Goal: Task Accomplishment & Management: Manage account settings

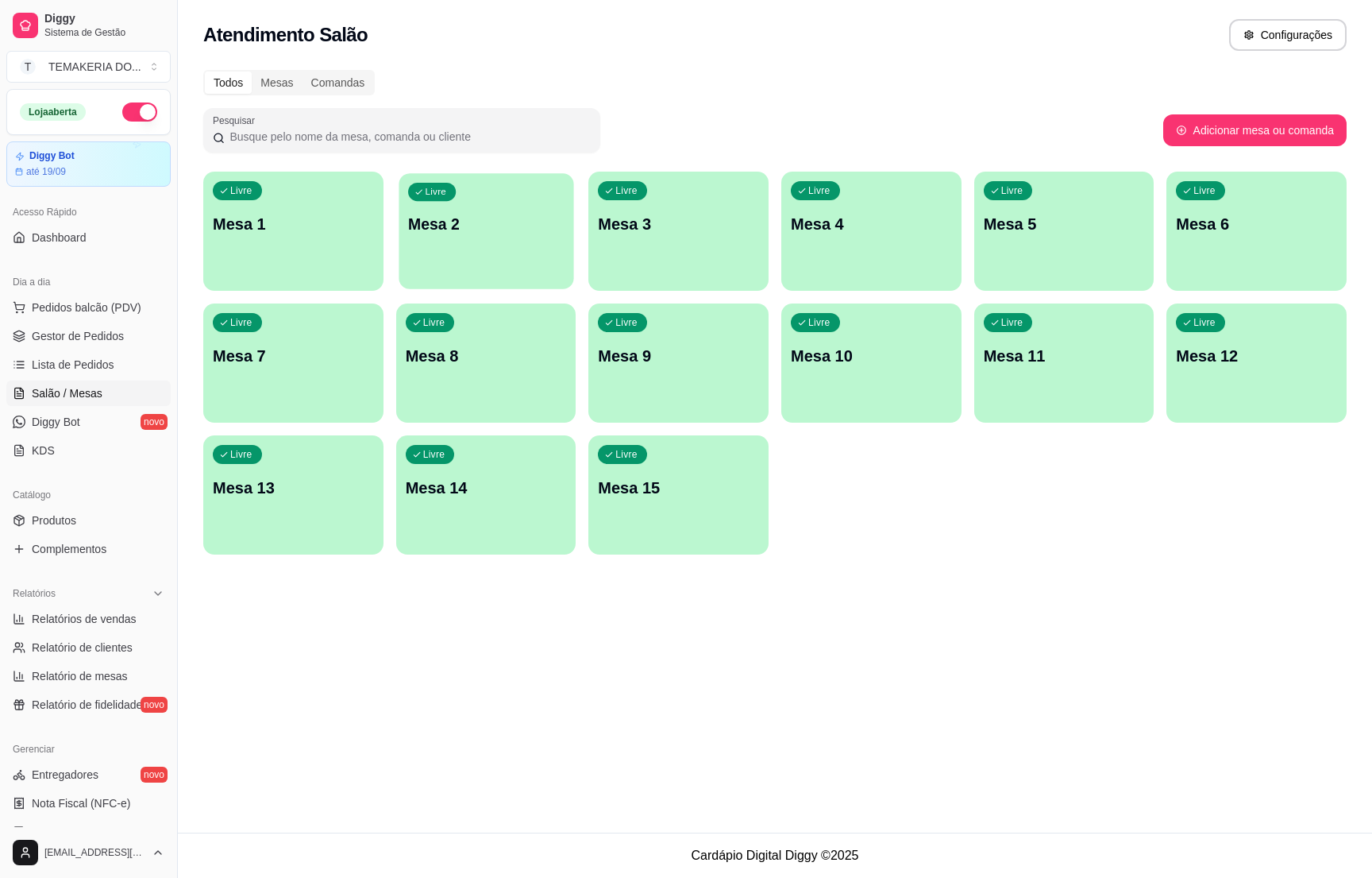
click at [475, 248] on div "Livre Mesa 2" at bounding box center [486, 221] width 175 height 97
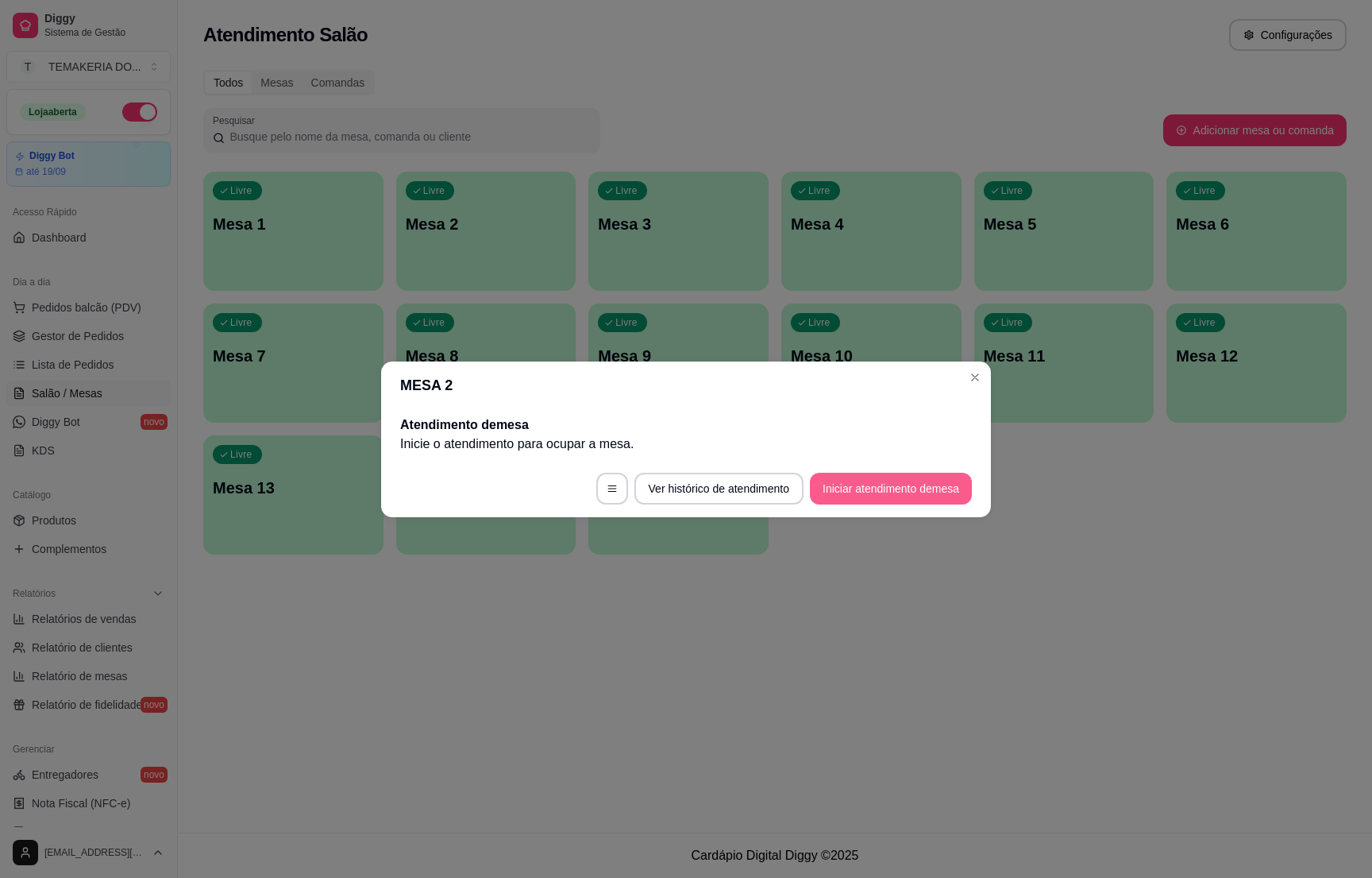
click at [843, 491] on button "Iniciar atendimento de mesa" at bounding box center [891, 488] width 162 height 32
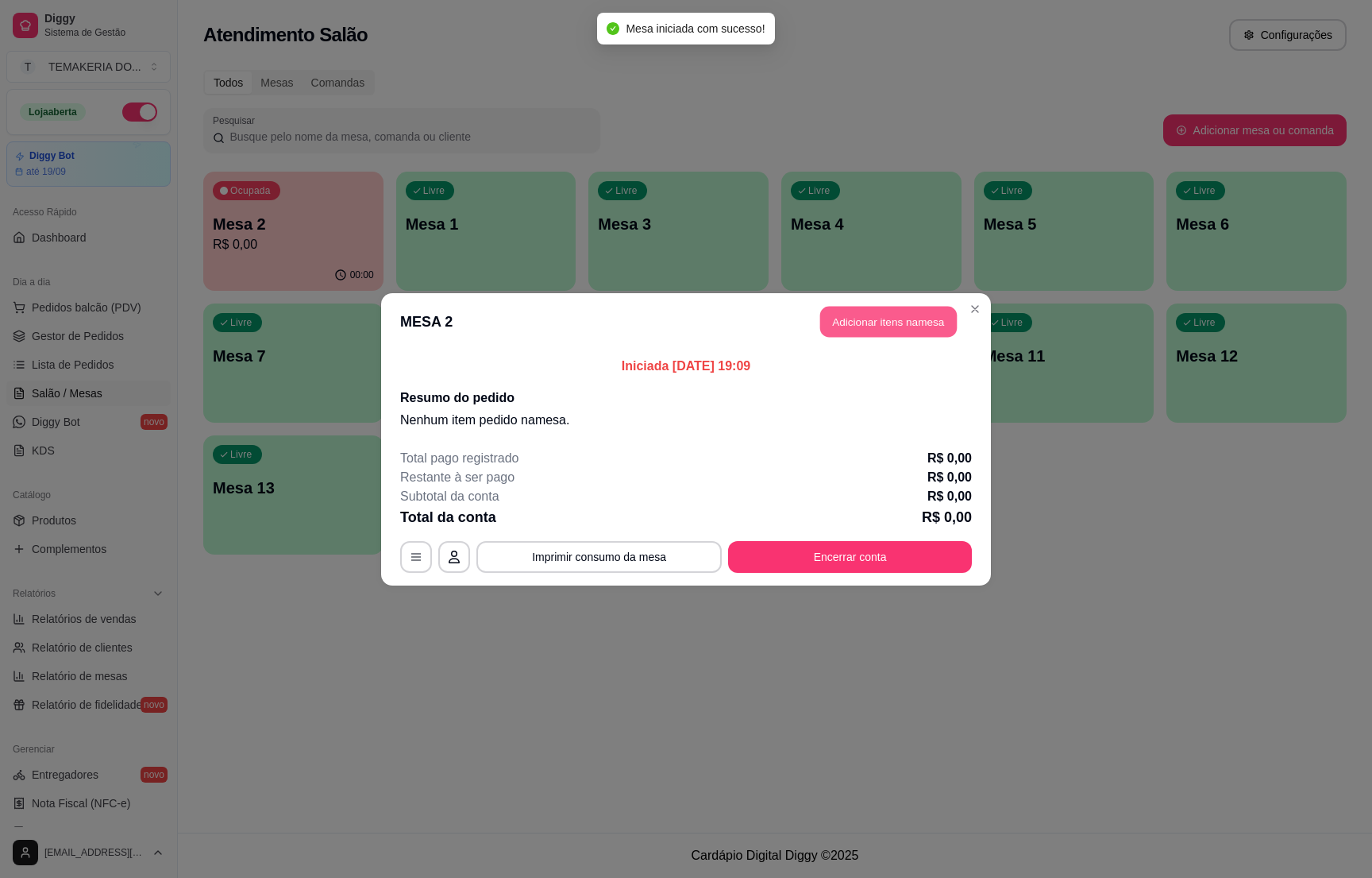
click at [863, 320] on button "Adicionar itens na mesa" at bounding box center [889, 321] width 137 height 31
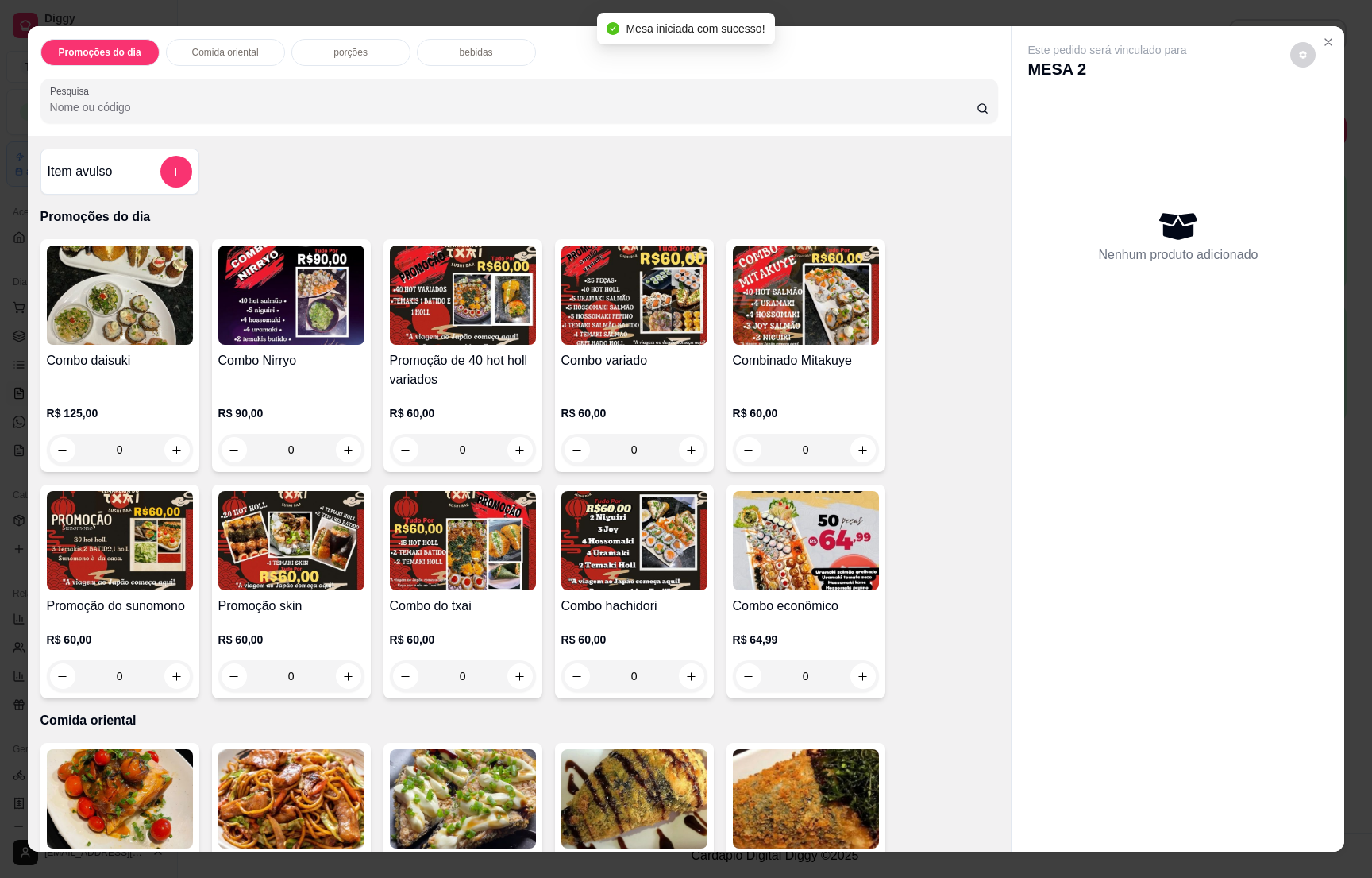
click at [165, 166] on button "add-separate-item" at bounding box center [177, 172] width 32 height 32
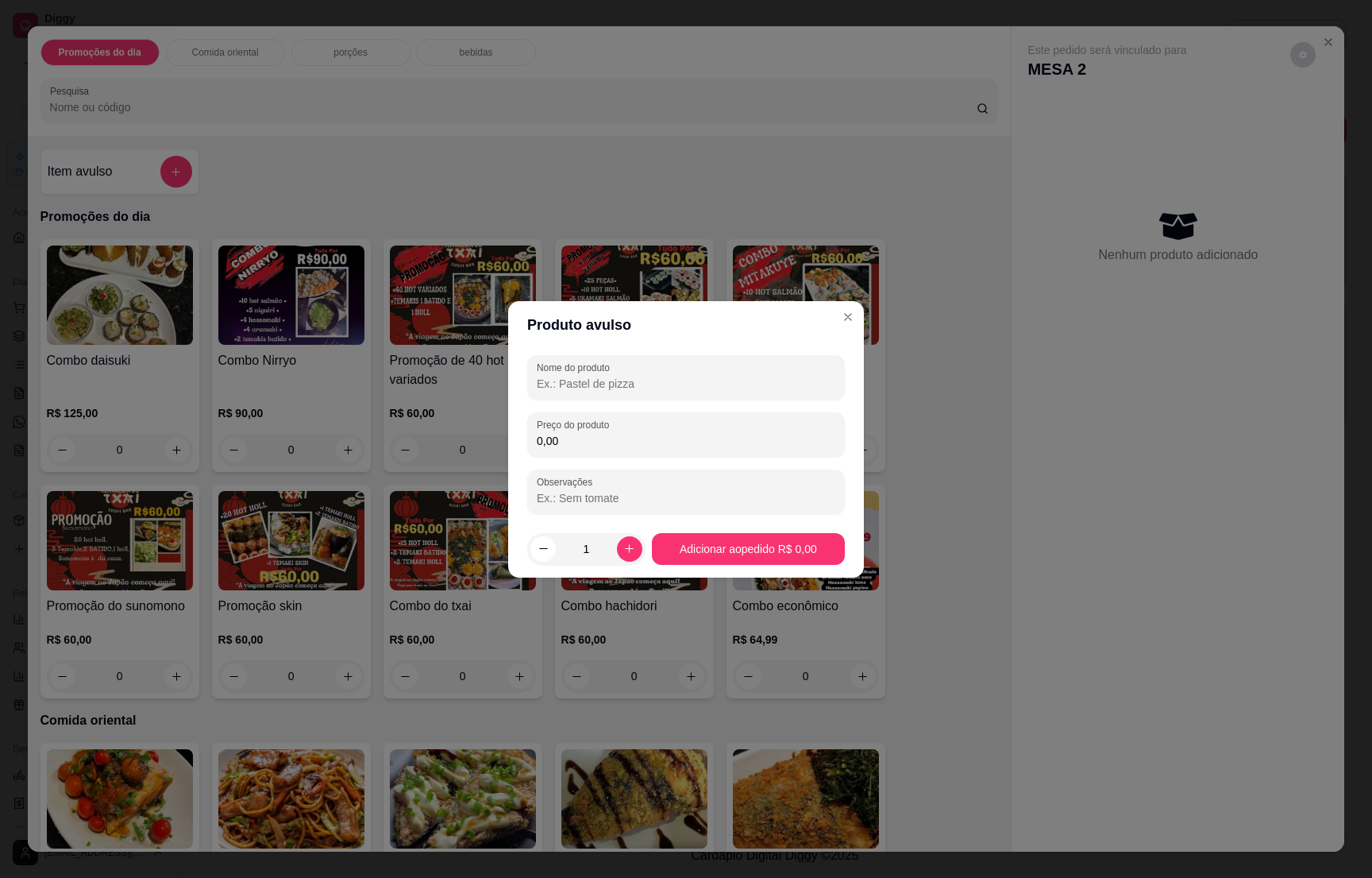
click at [589, 390] on input "Nome do produto" at bounding box center [686, 384] width 298 height 16
type input "1 rodizio individual"
click at [586, 434] on input "0,00" at bounding box center [686, 440] width 298 height 16
type input "100,00"
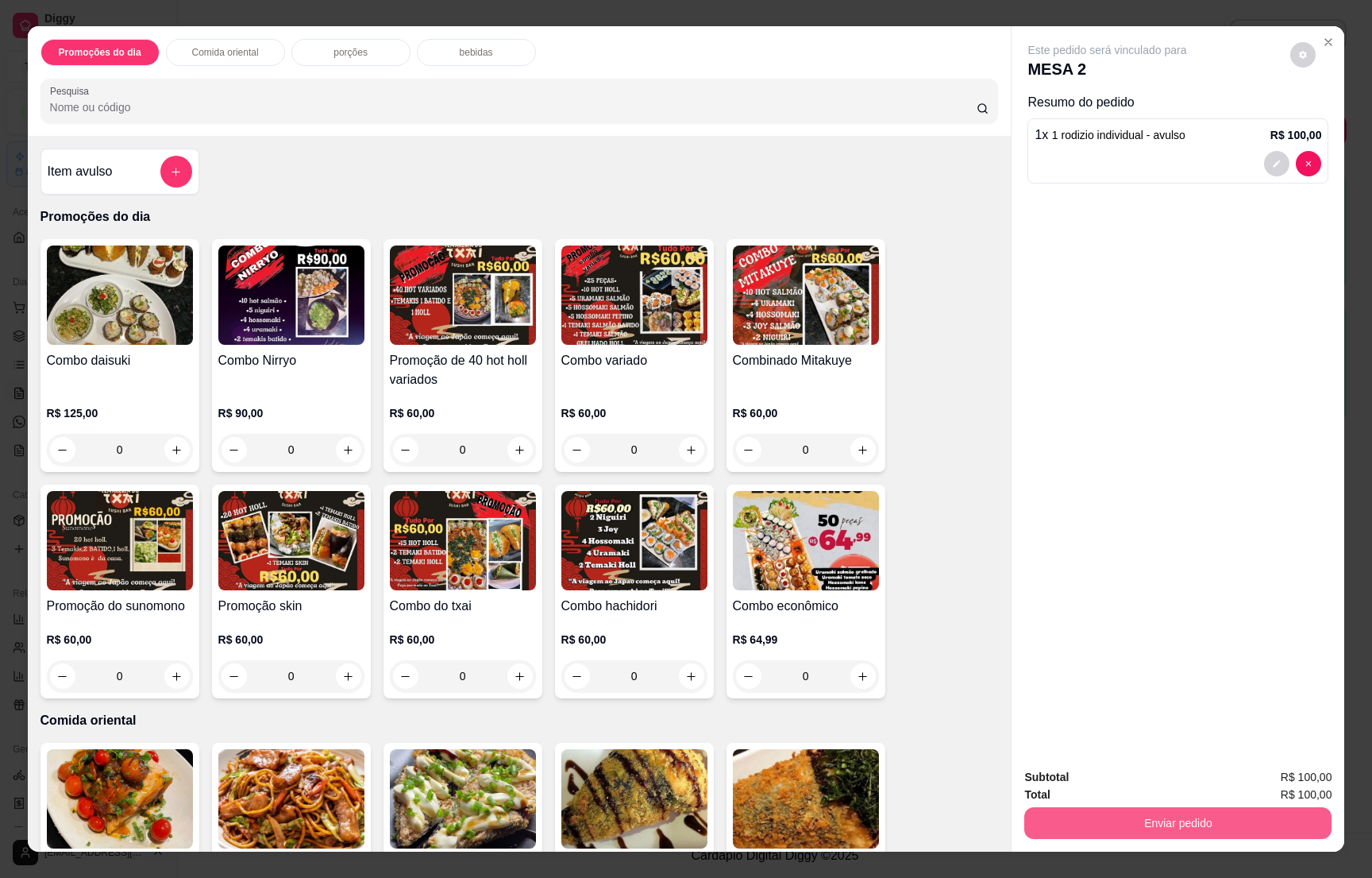
click at [1161, 797] on div "Total R$ 100,00" at bounding box center [1179, 794] width 308 height 18
click at [1168, 828] on button "Enviar pedido" at bounding box center [1178, 822] width 298 height 31
click at [1140, 777] on button "Não registrar e enviar pedido" at bounding box center [1123, 783] width 161 height 30
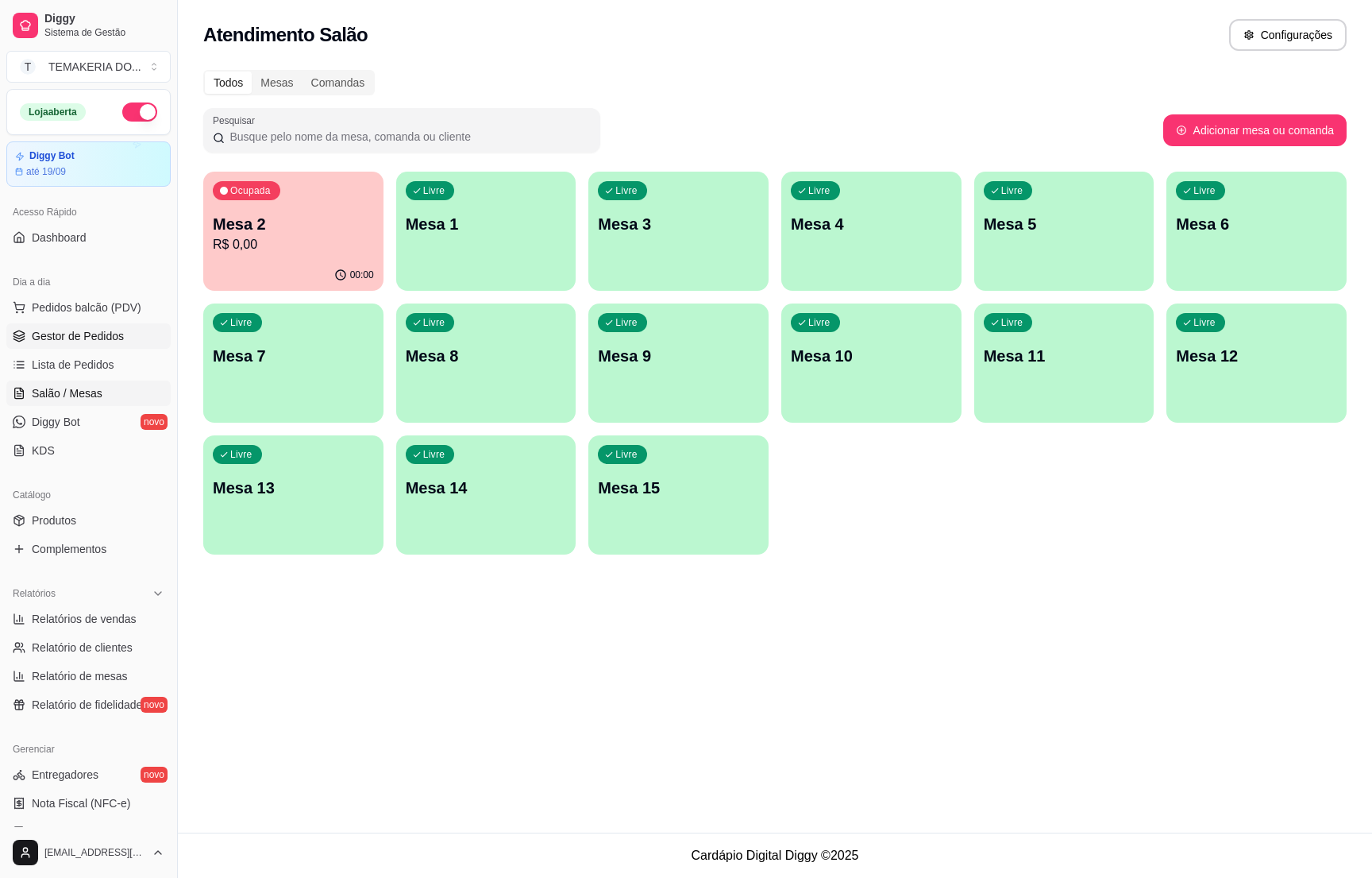
click at [98, 334] on span "Gestor de Pedidos" at bounding box center [78, 335] width 92 height 16
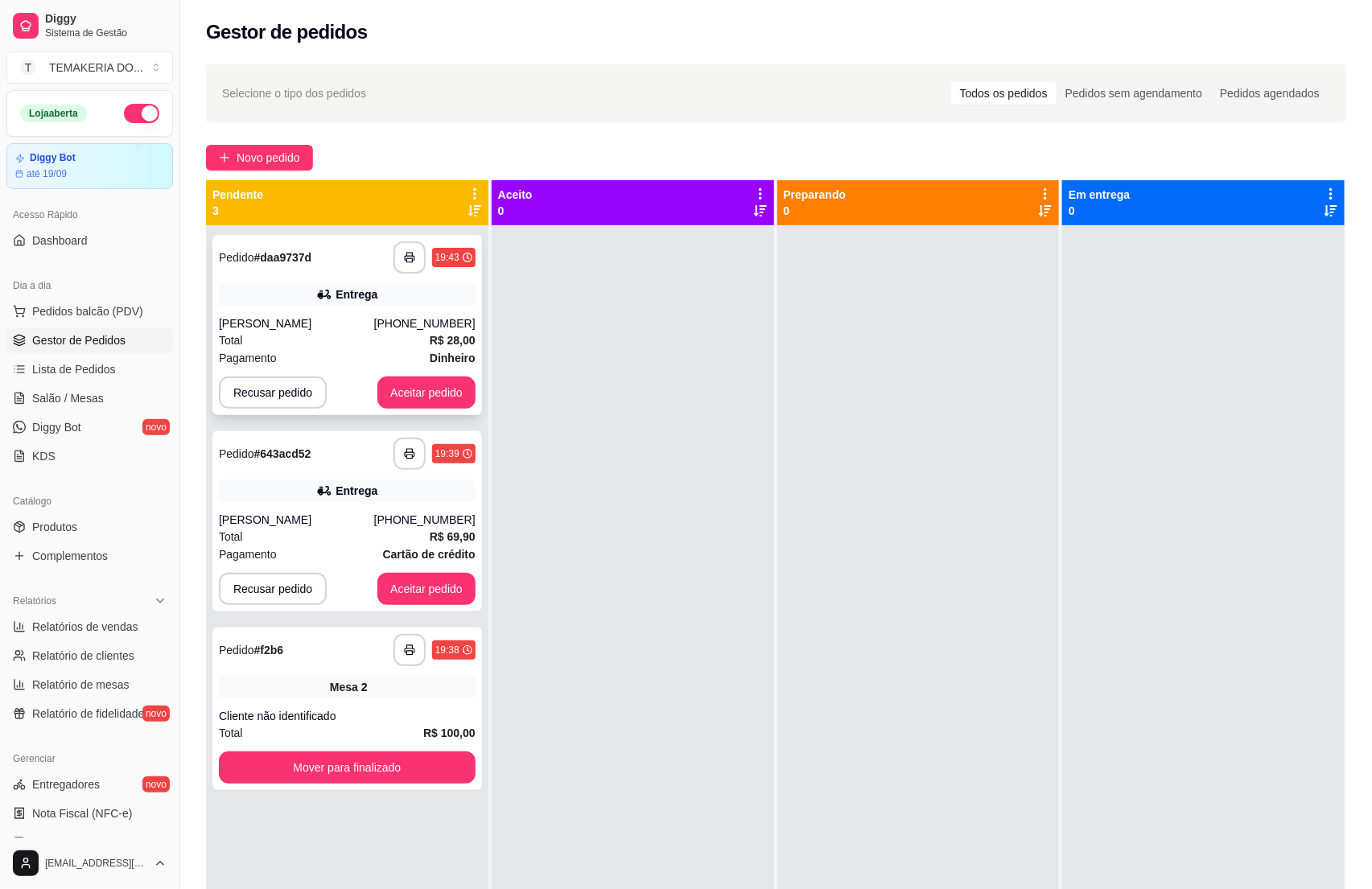
click at [365, 341] on div "Total R$ 28,00" at bounding box center [347, 340] width 257 height 18
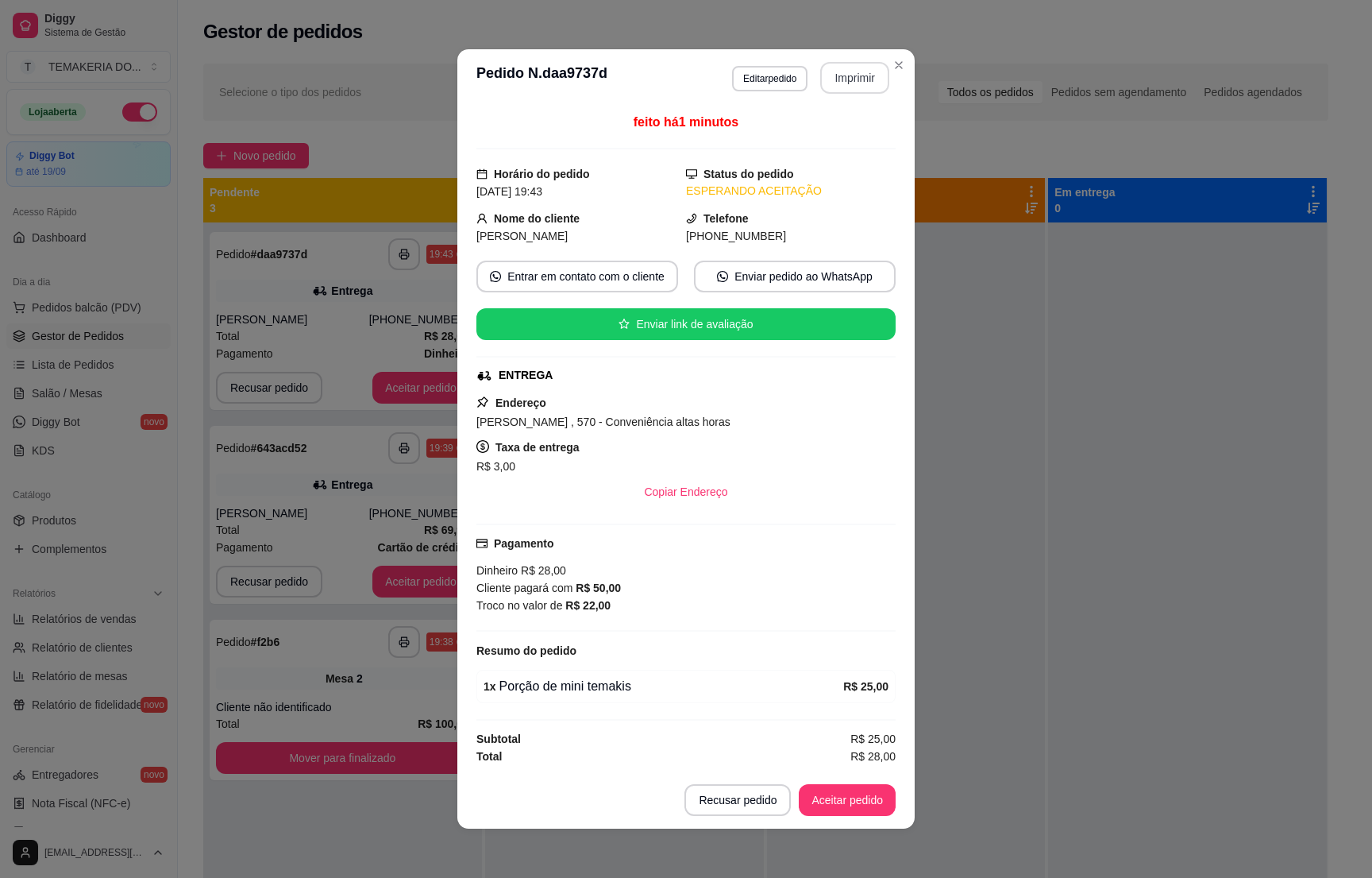
click at [848, 82] on button "Imprimir" at bounding box center [855, 78] width 69 height 32
click at [803, 802] on button "Aceitar pedido" at bounding box center [847, 800] width 97 height 32
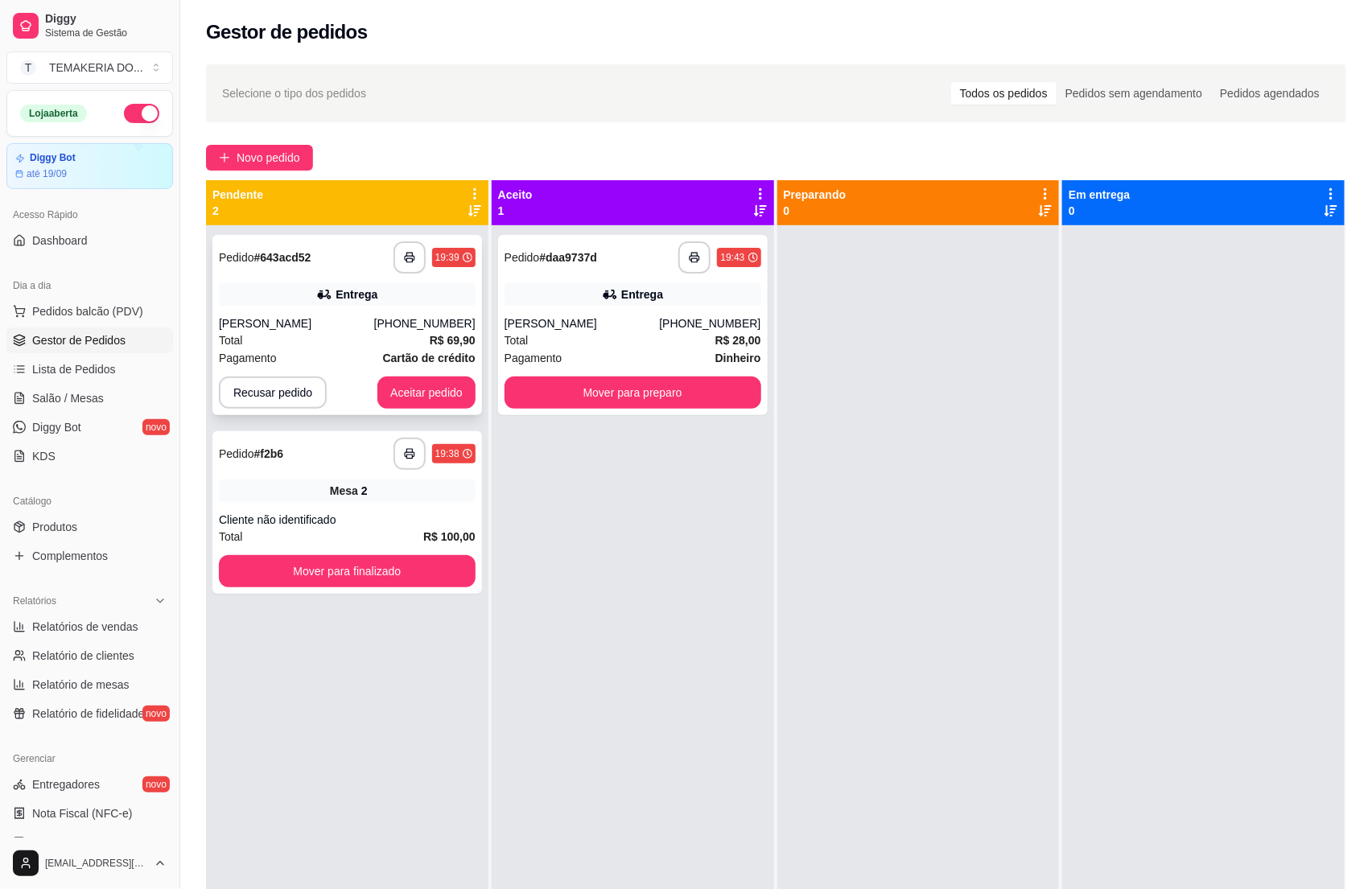
click at [350, 341] on div "Total R$ 69,90" at bounding box center [347, 340] width 257 height 18
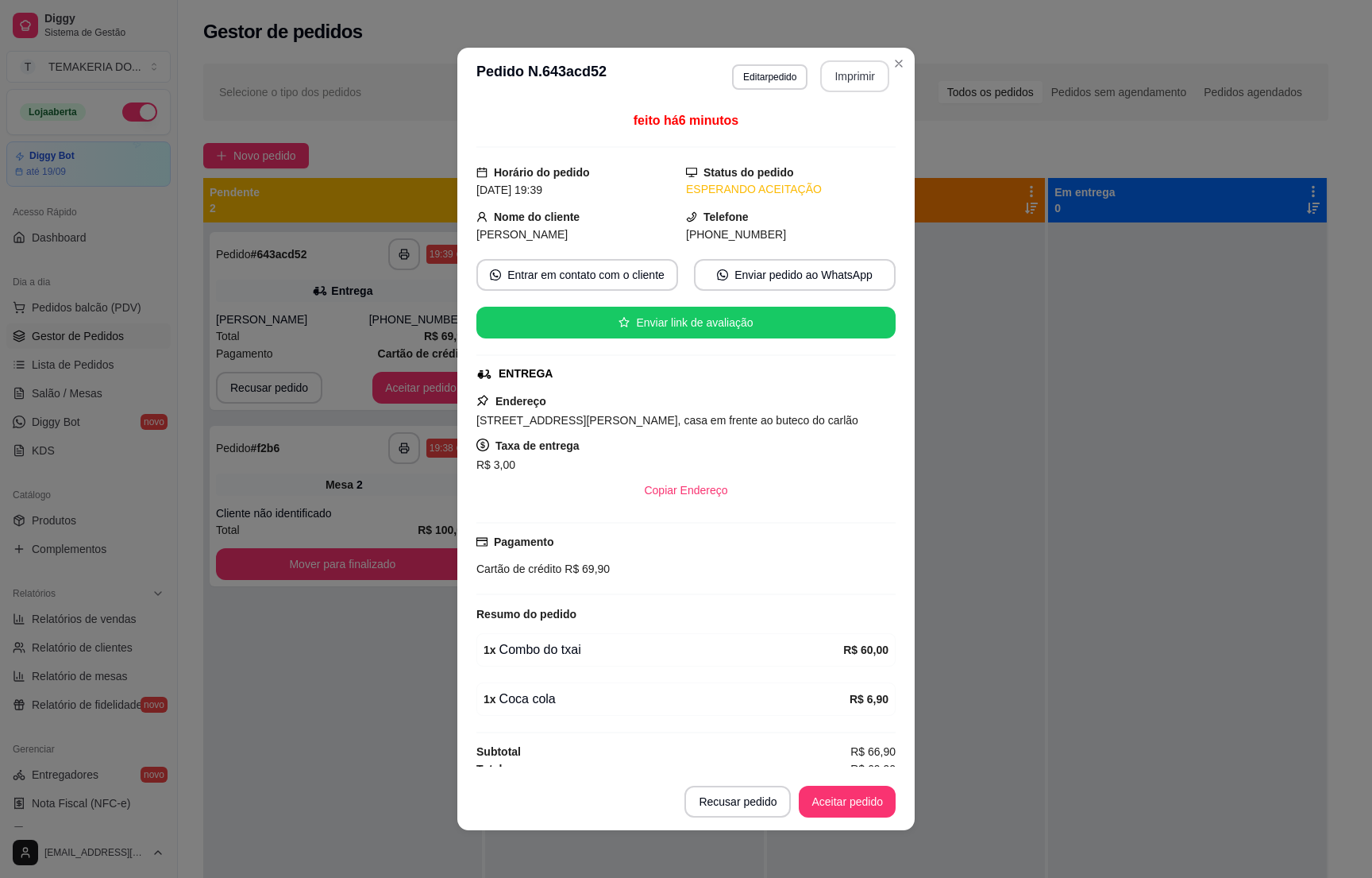
click at [847, 85] on button "Imprimir" at bounding box center [855, 76] width 69 height 32
click at [842, 801] on button "Aceitar pedido" at bounding box center [847, 802] width 97 height 32
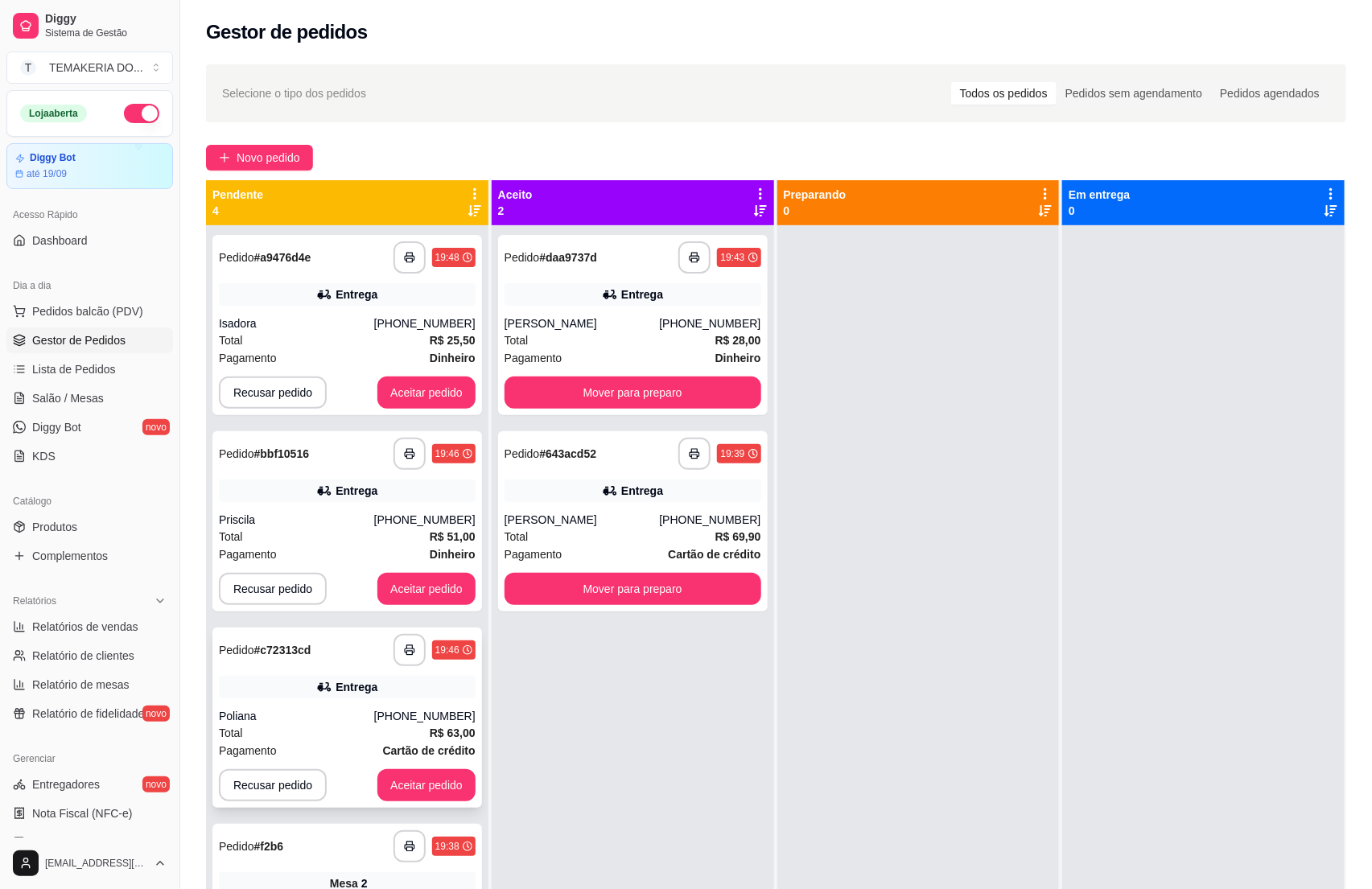
click at [288, 705] on div "**********" at bounding box center [347, 717] width 270 height 181
click at [316, 713] on div "Poliana" at bounding box center [296, 715] width 155 height 16
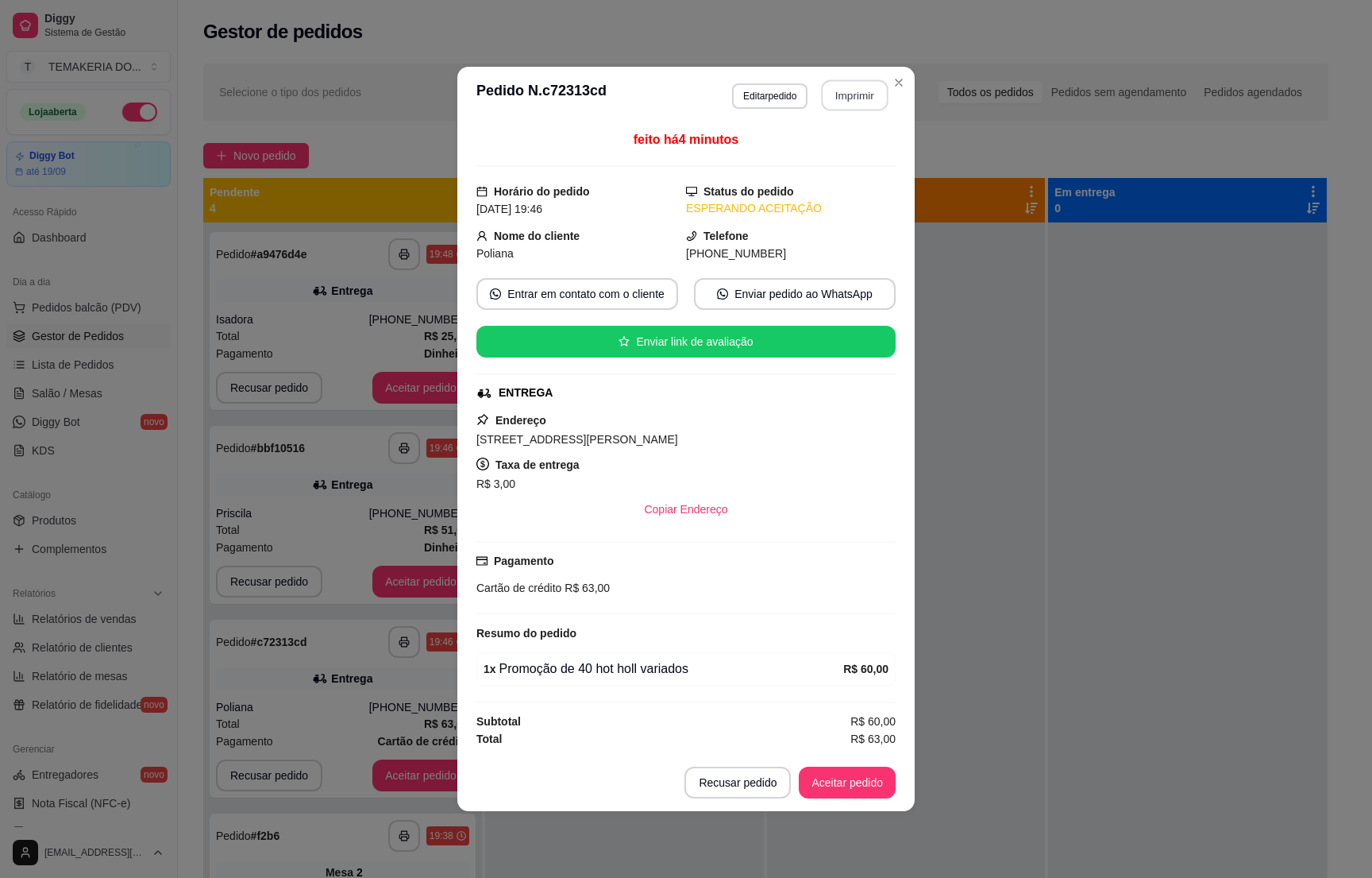
click at [848, 91] on button "Imprimir" at bounding box center [855, 95] width 67 height 31
click at [854, 785] on button "Aceitar pedido" at bounding box center [847, 783] width 94 height 31
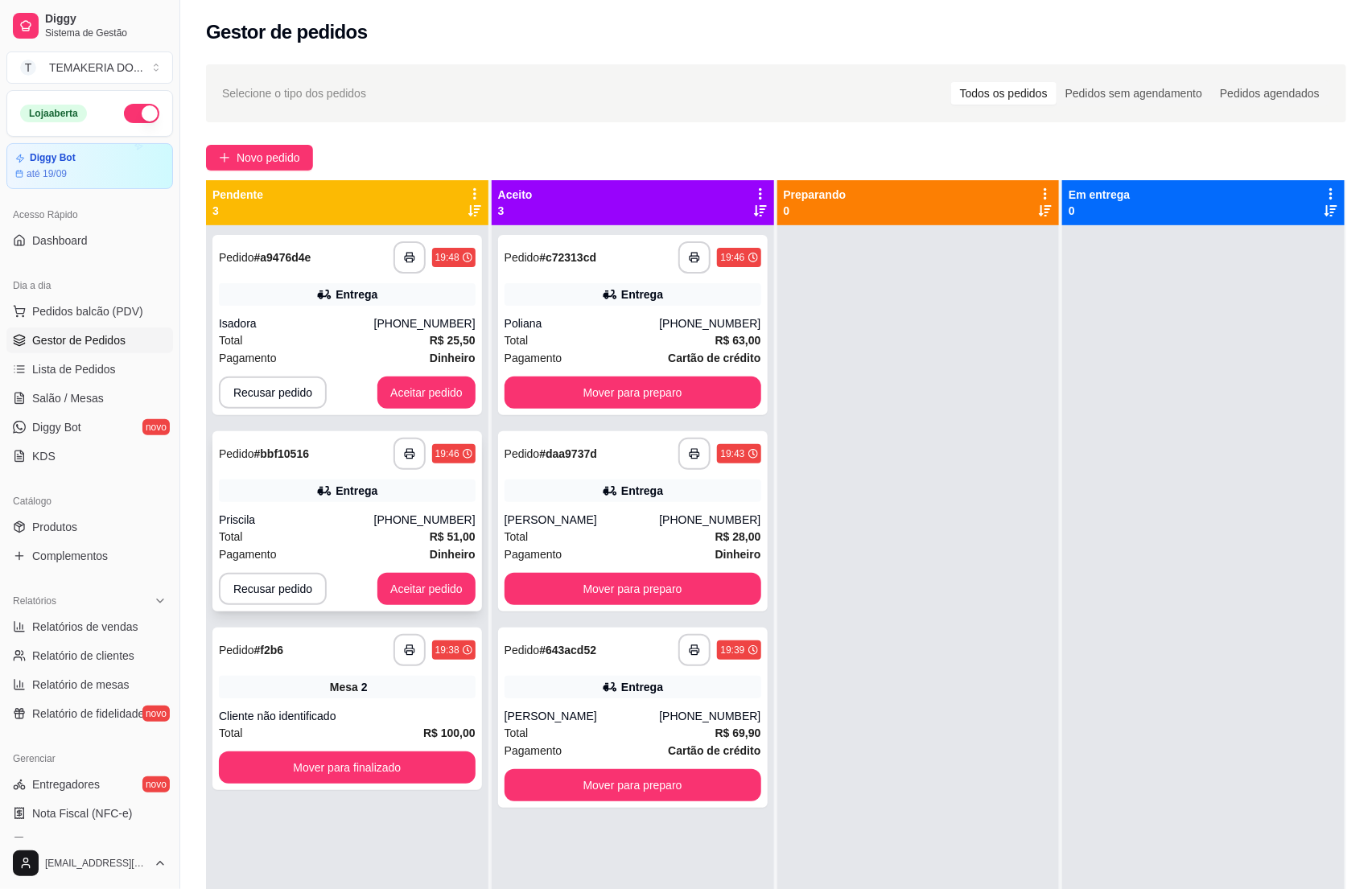
click at [346, 536] on div "Total R$ 51,00" at bounding box center [347, 536] width 257 height 18
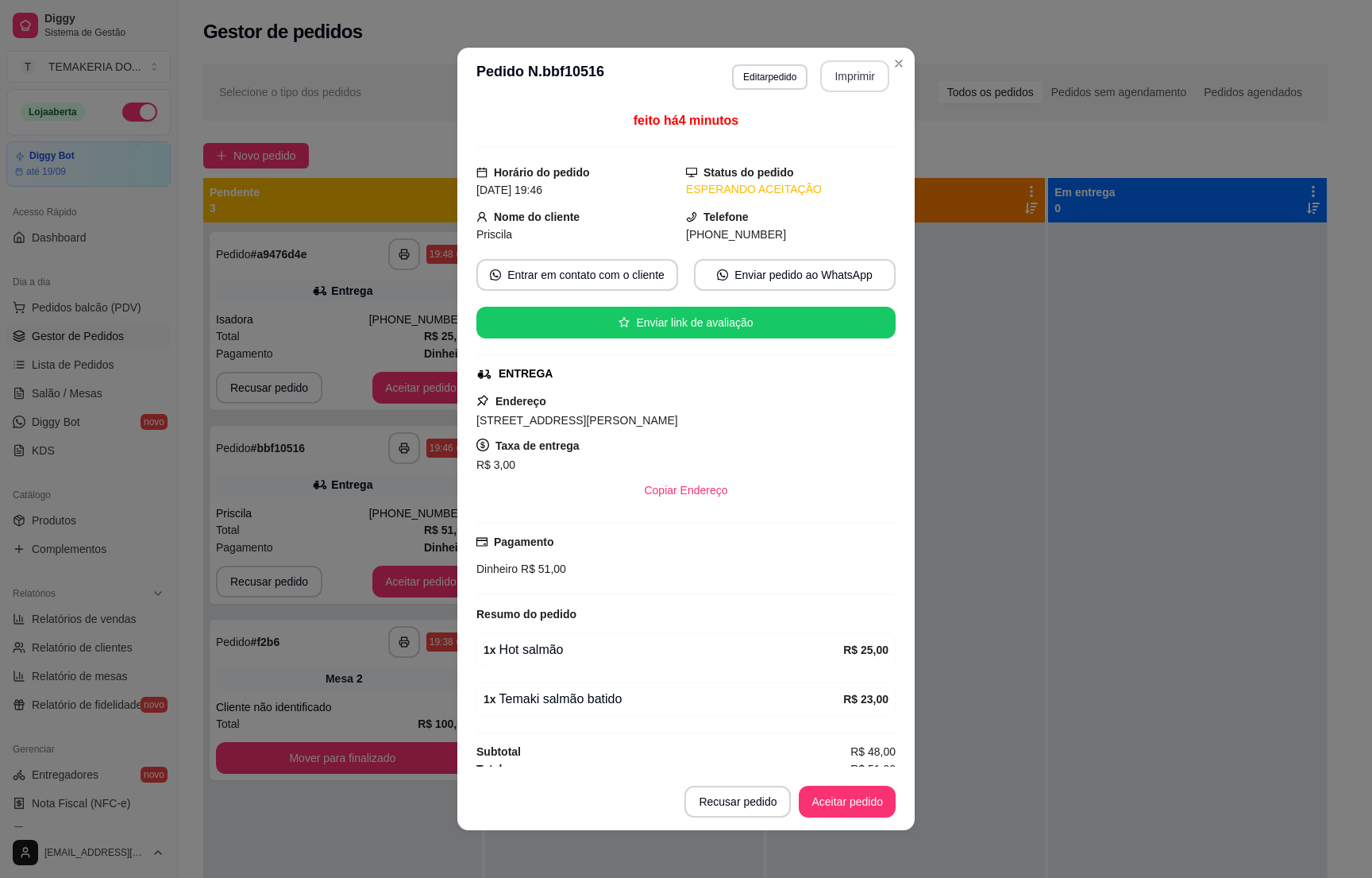
click at [829, 74] on button "Imprimir" at bounding box center [855, 76] width 69 height 32
click at [818, 793] on button "Aceitar pedido" at bounding box center [847, 802] width 97 height 32
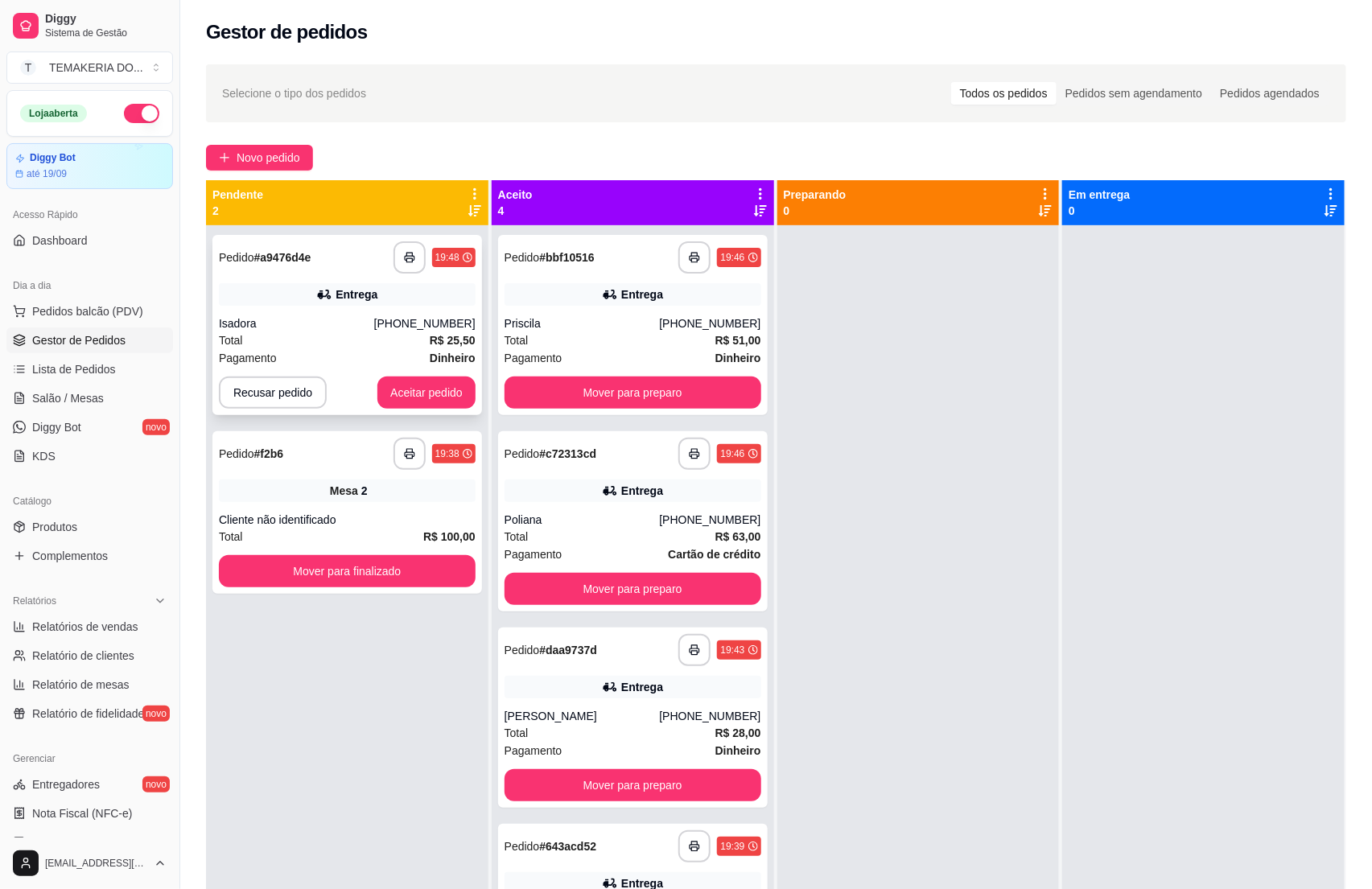
click at [353, 307] on div "**********" at bounding box center [347, 325] width 270 height 181
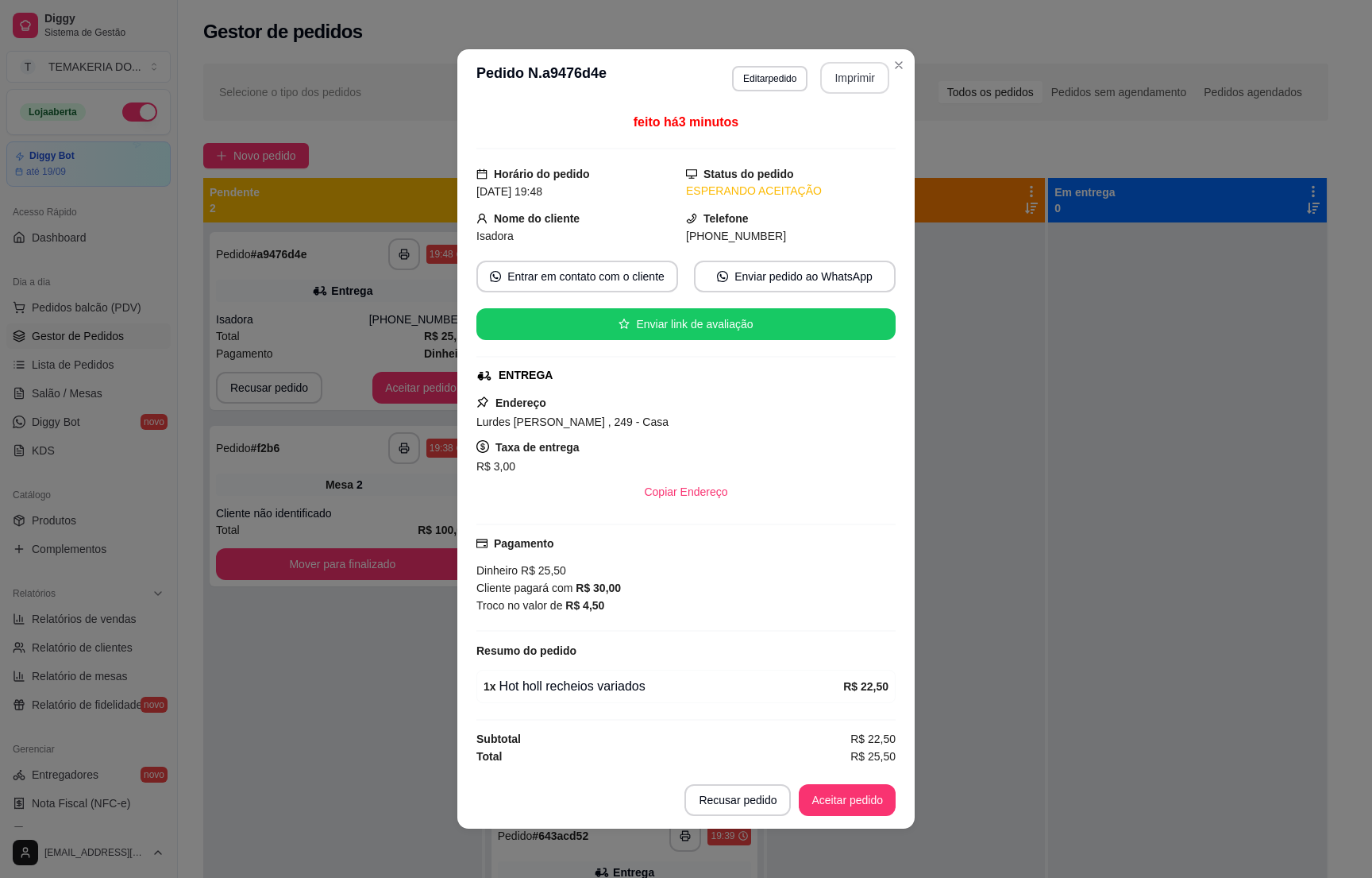
click at [828, 85] on button "Imprimir" at bounding box center [855, 78] width 69 height 32
click at [828, 797] on button "Aceitar pedido" at bounding box center [847, 800] width 94 height 31
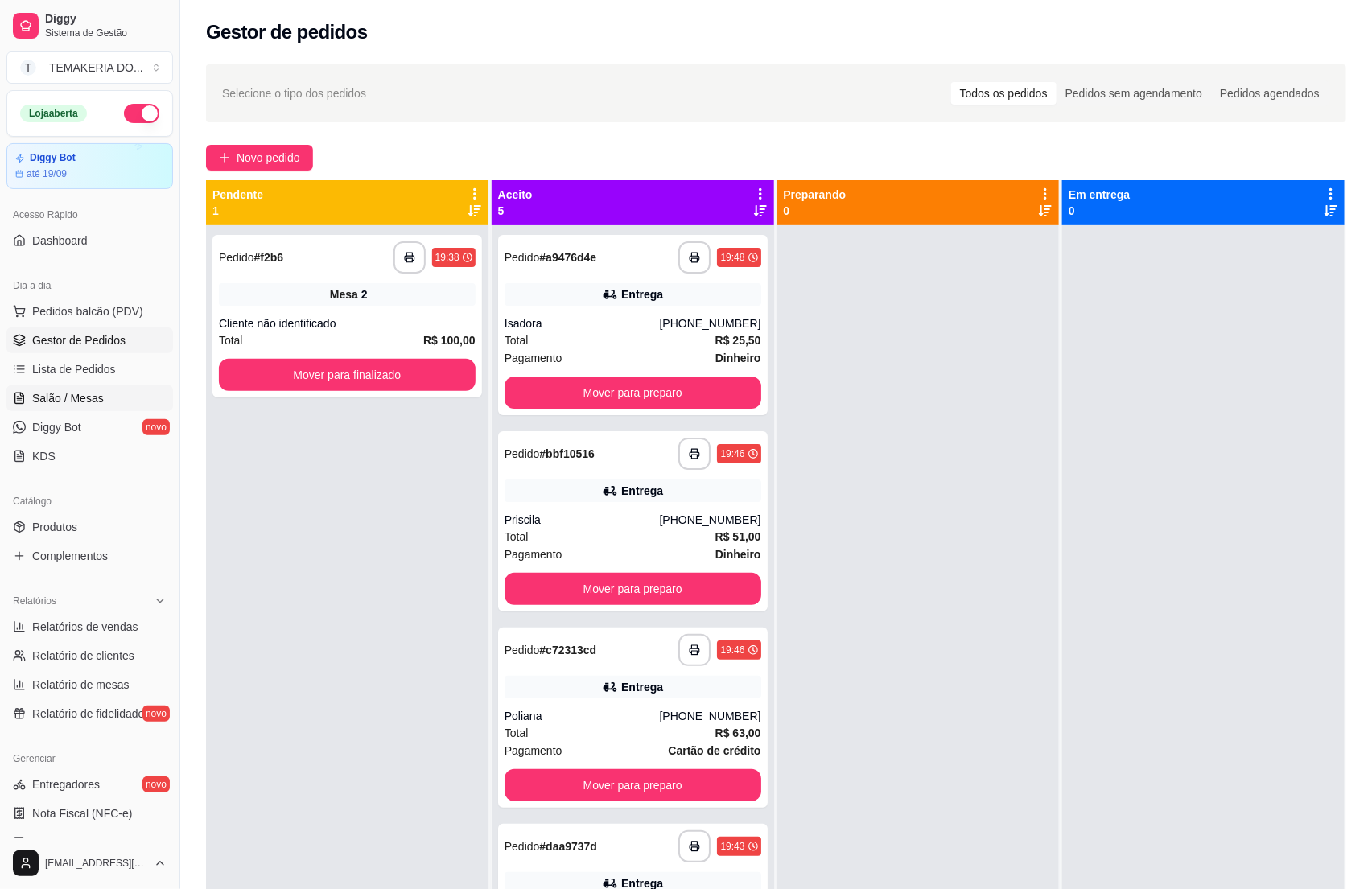
click at [56, 398] on span "Salão / Mesas" at bounding box center [68, 398] width 72 height 16
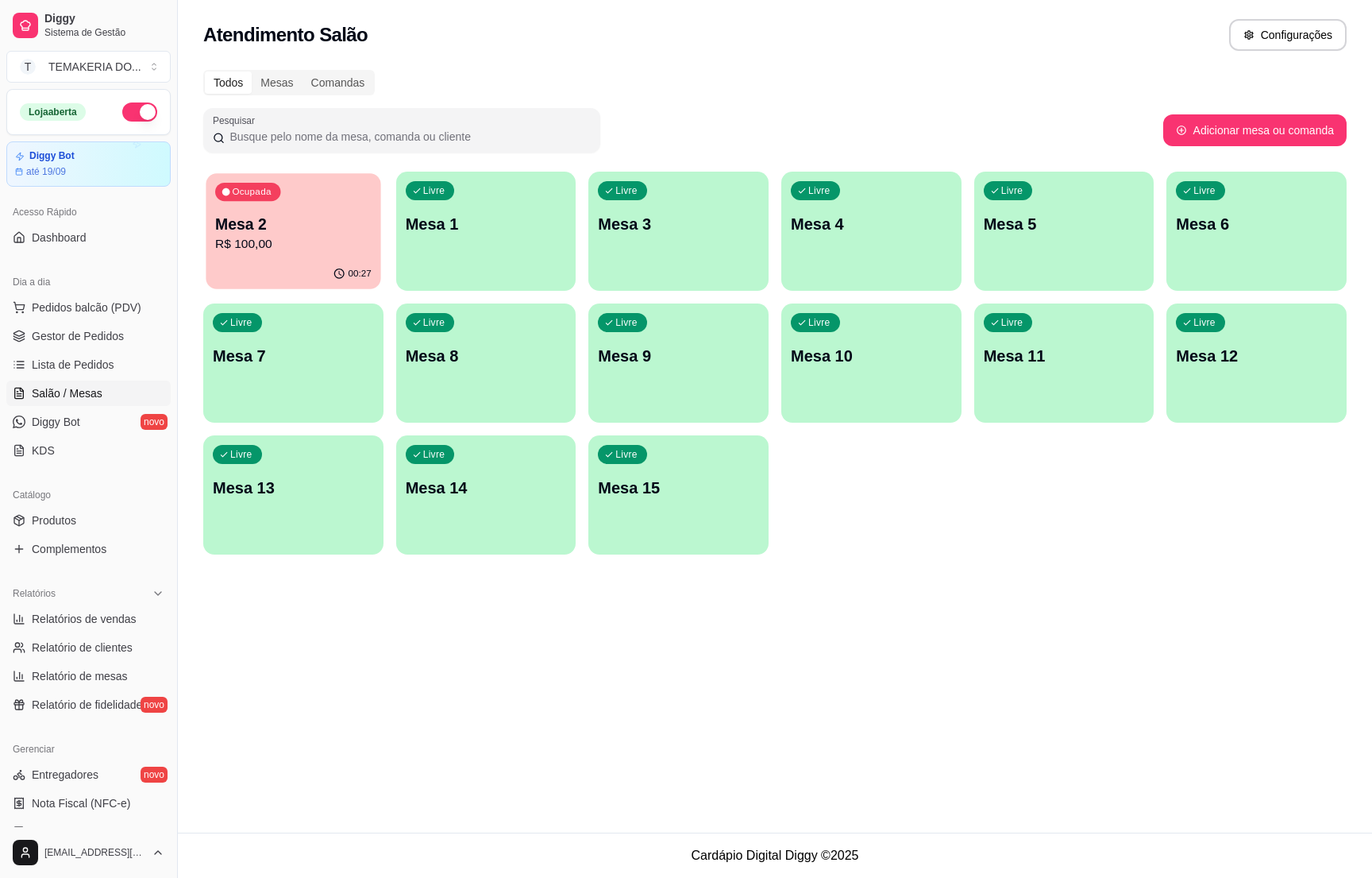
click at [253, 229] on p "Mesa 2" at bounding box center [293, 224] width 156 height 21
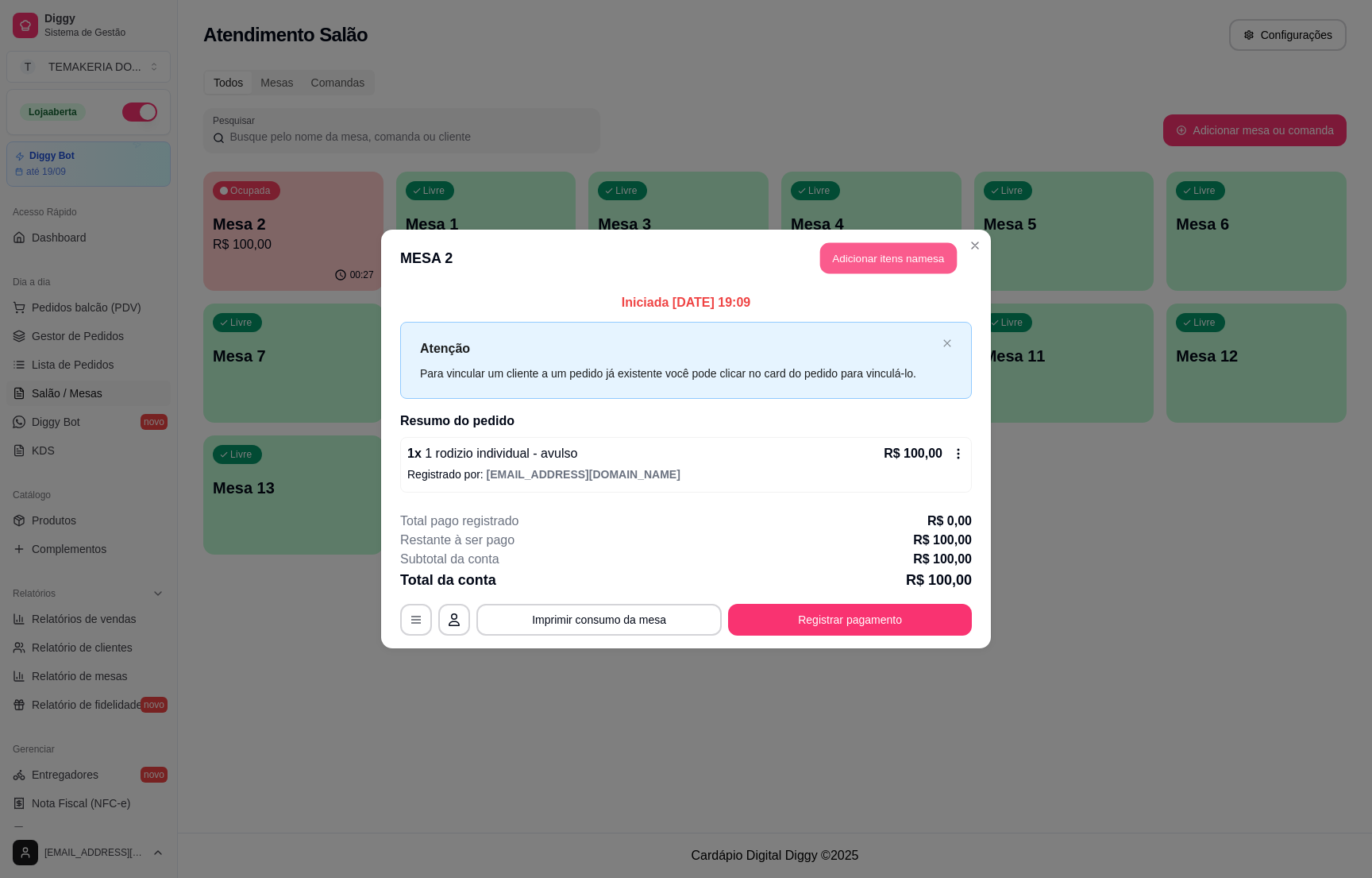
click at [847, 267] on button "Adicionar itens na mesa" at bounding box center [889, 259] width 137 height 31
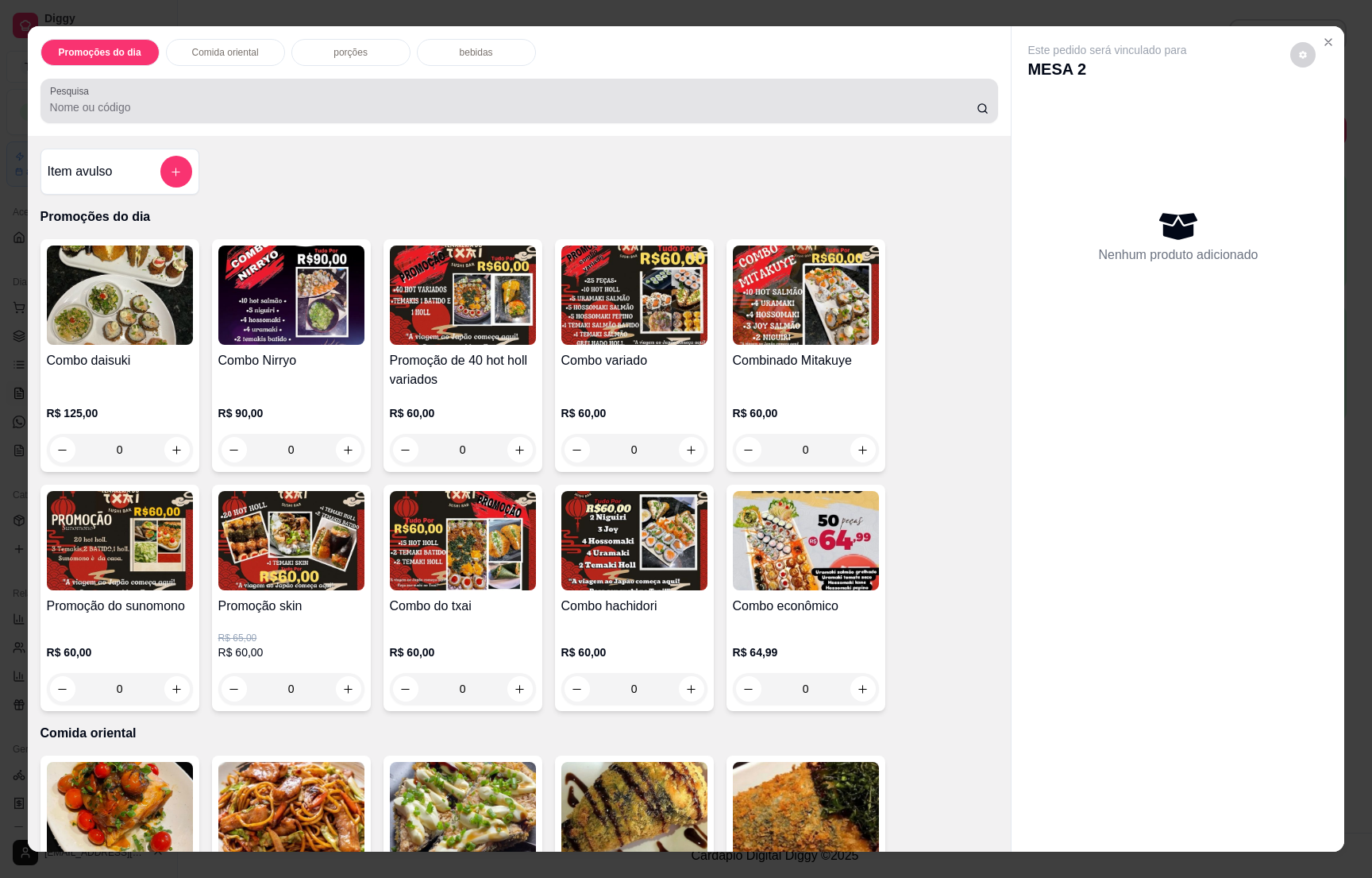
click at [470, 57] on p "bebidas" at bounding box center [476, 52] width 33 height 13
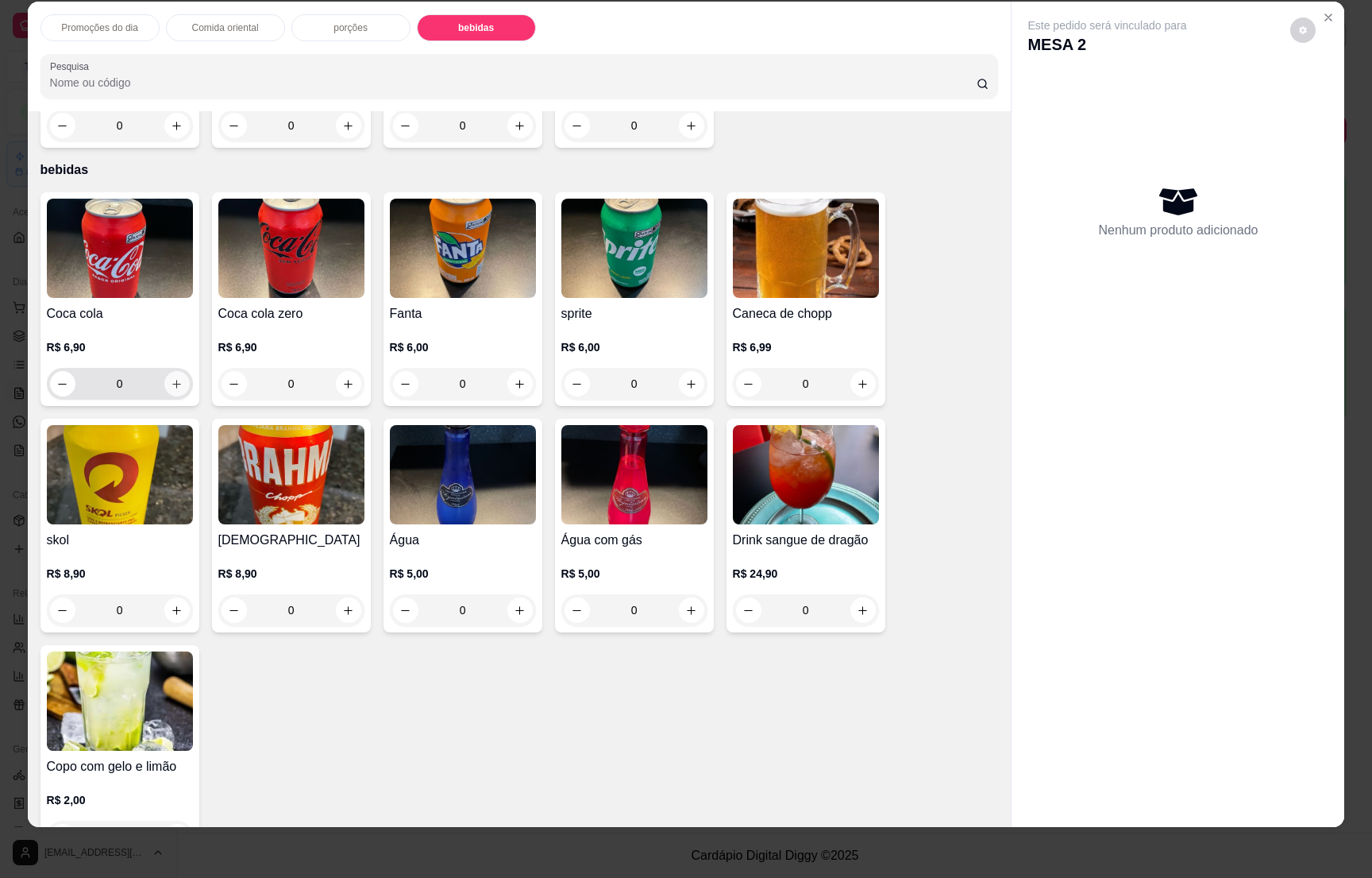
click at [174, 371] on button "increase-product-quantity" at bounding box center [177, 384] width 25 height 25
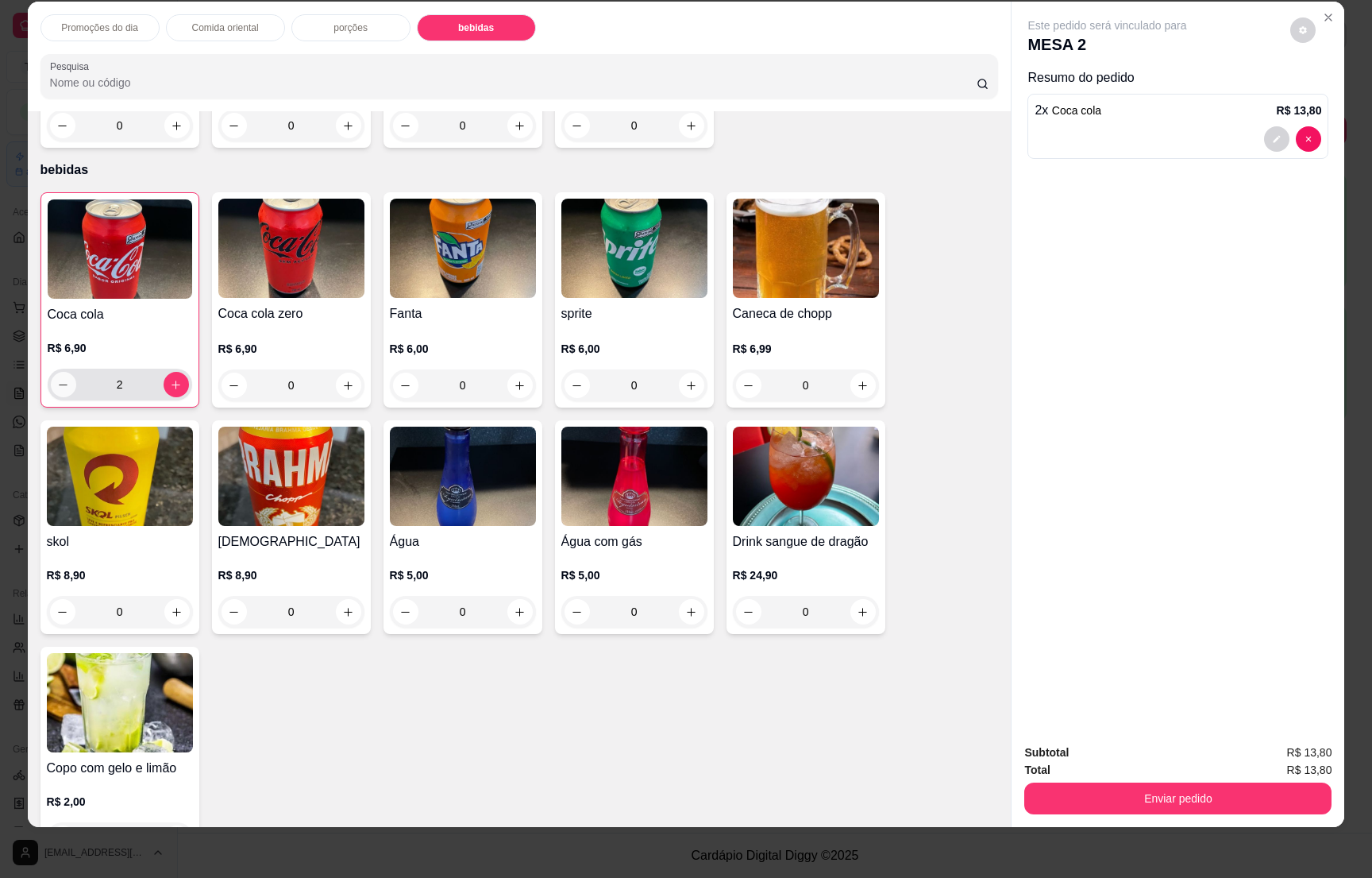
click at [51, 372] on button "decrease-product-quantity" at bounding box center [63, 384] width 25 height 25
type input "1"
click at [1153, 792] on button "Enviar pedido" at bounding box center [1179, 799] width 308 height 32
click at [1122, 755] on button "Não registrar e enviar pedido" at bounding box center [1123, 759] width 161 height 30
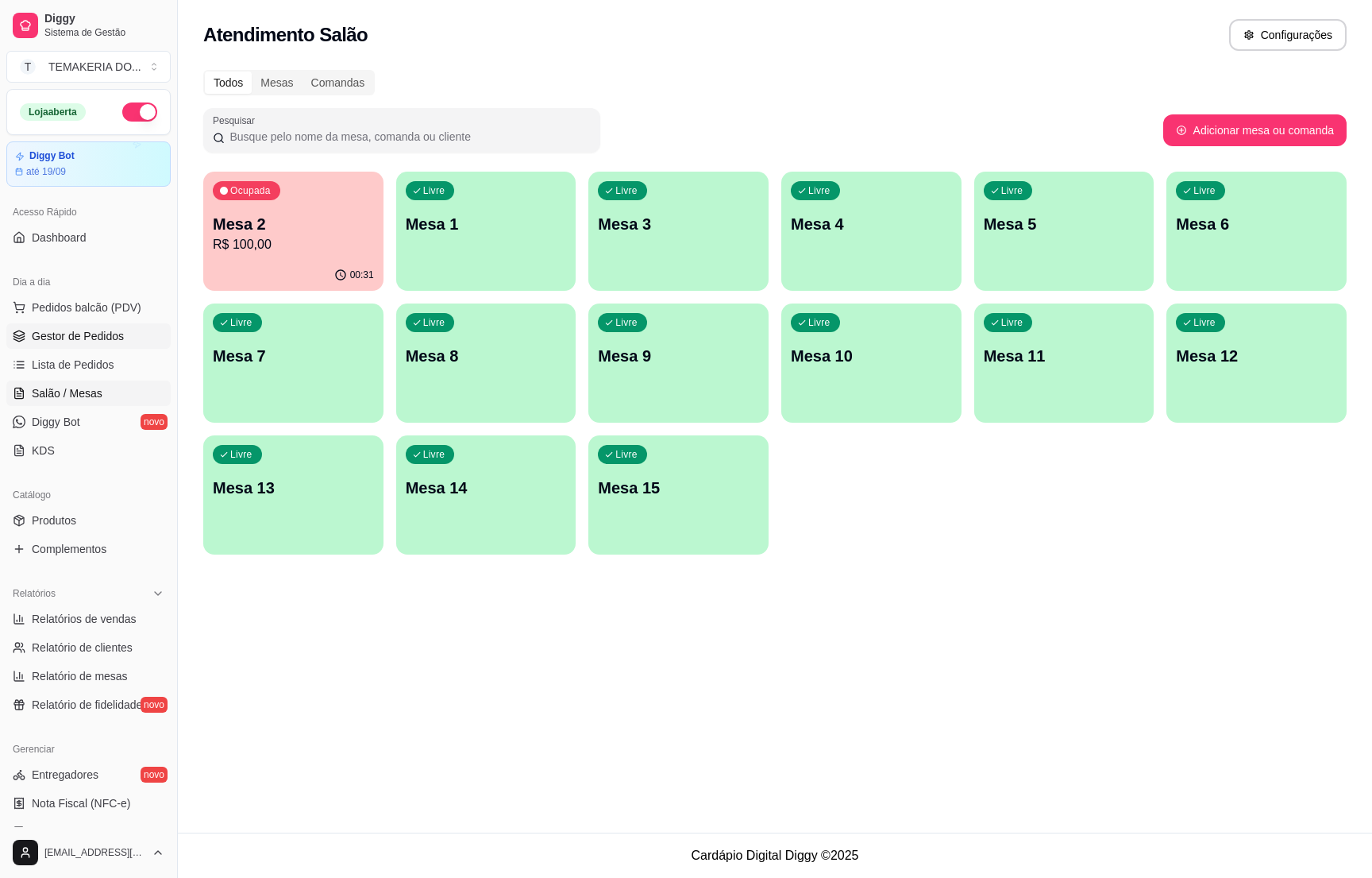
click at [56, 338] on span "Gestor de Pedidos" at bounding box center [78, 335] width 92 height 16
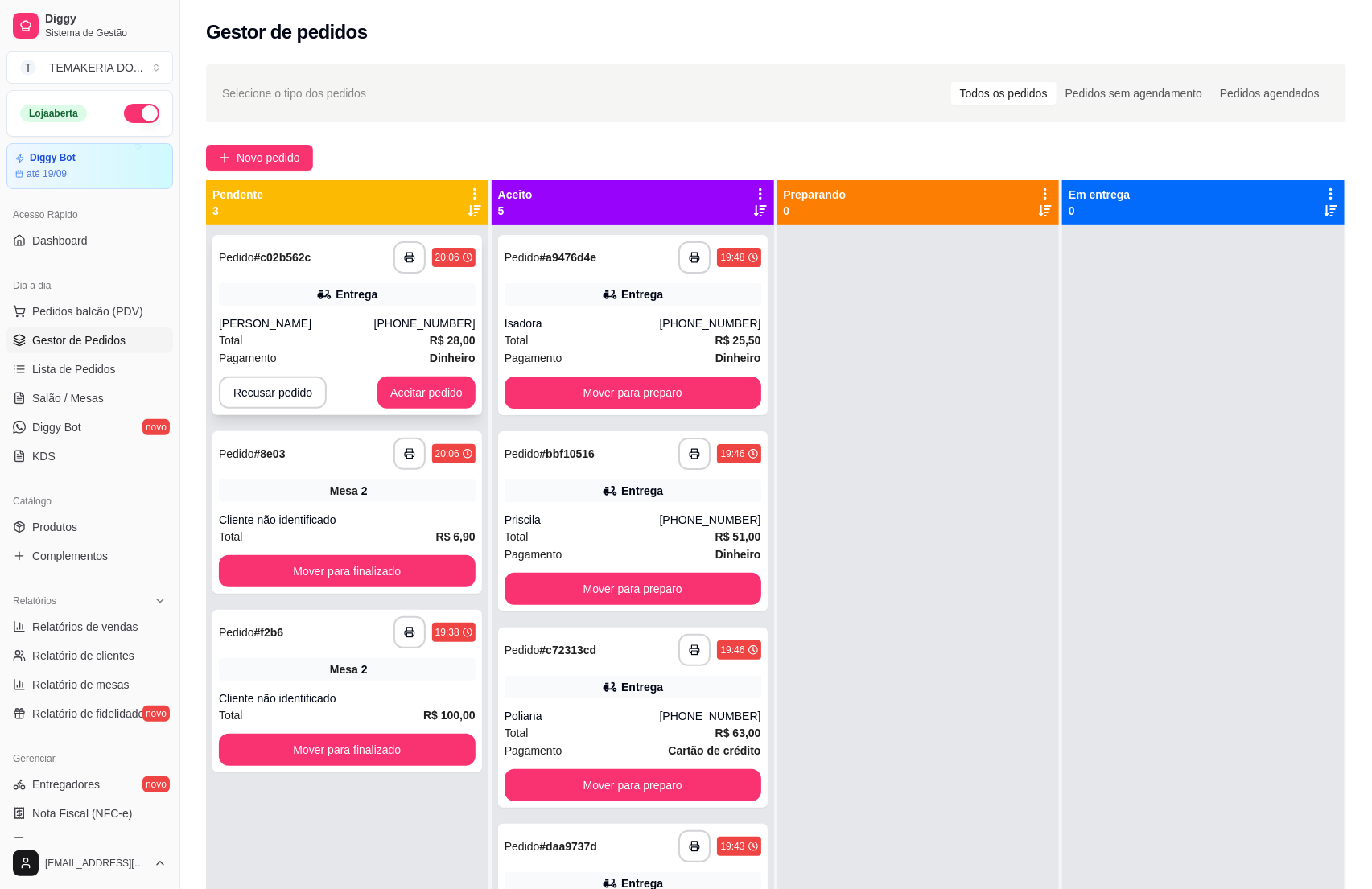
click at [309, 339] on div "Total R$ 28,00" at bounding box center [347, 340] width 257 height 18
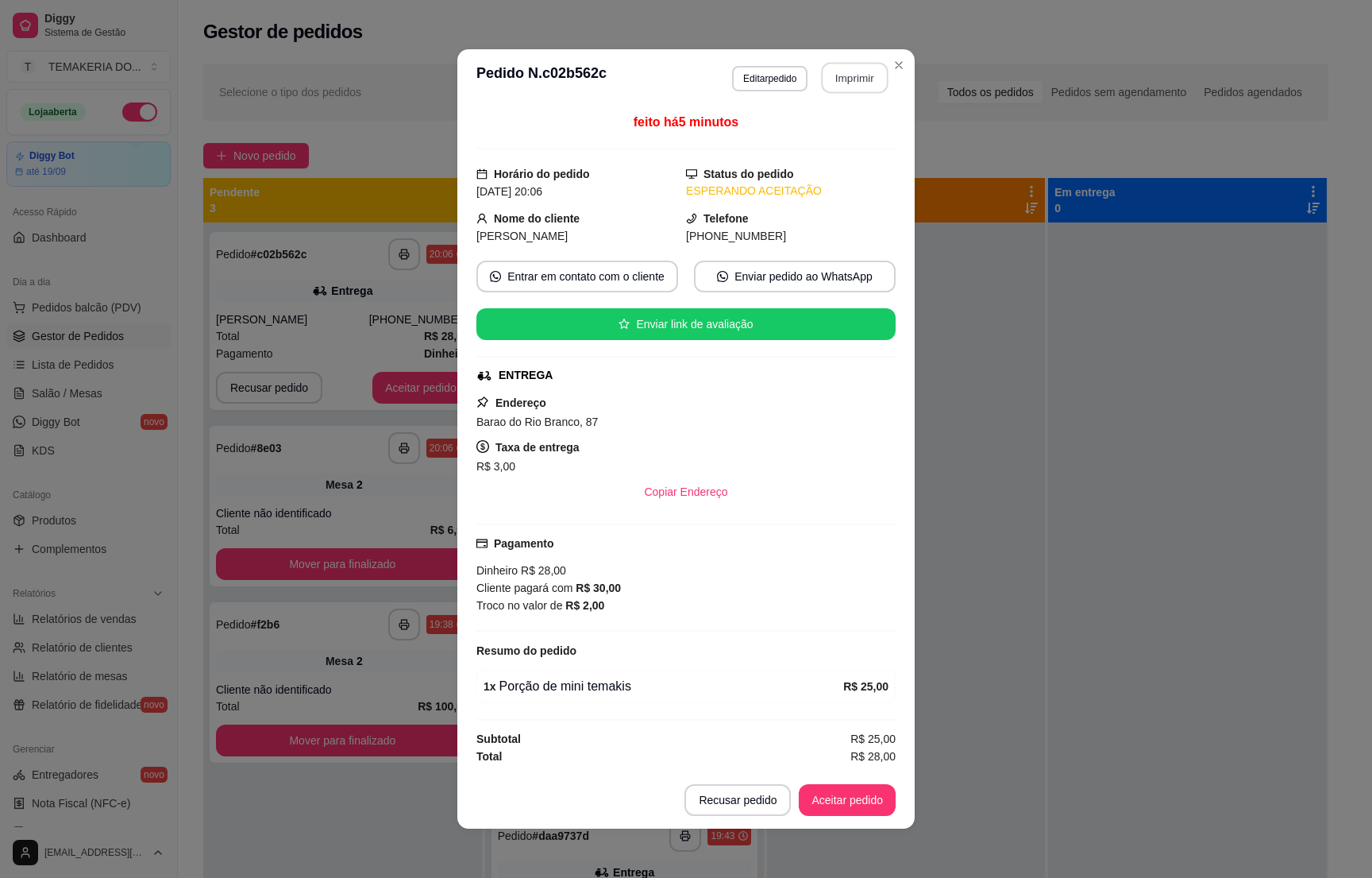
click at [840, 79] on button "Imprimir" at bounding box center [855, 78] width 67 height 31
click at [831, 799] on button "Aceitar pedido" at bounding box center [847, 800] width 94 height 31
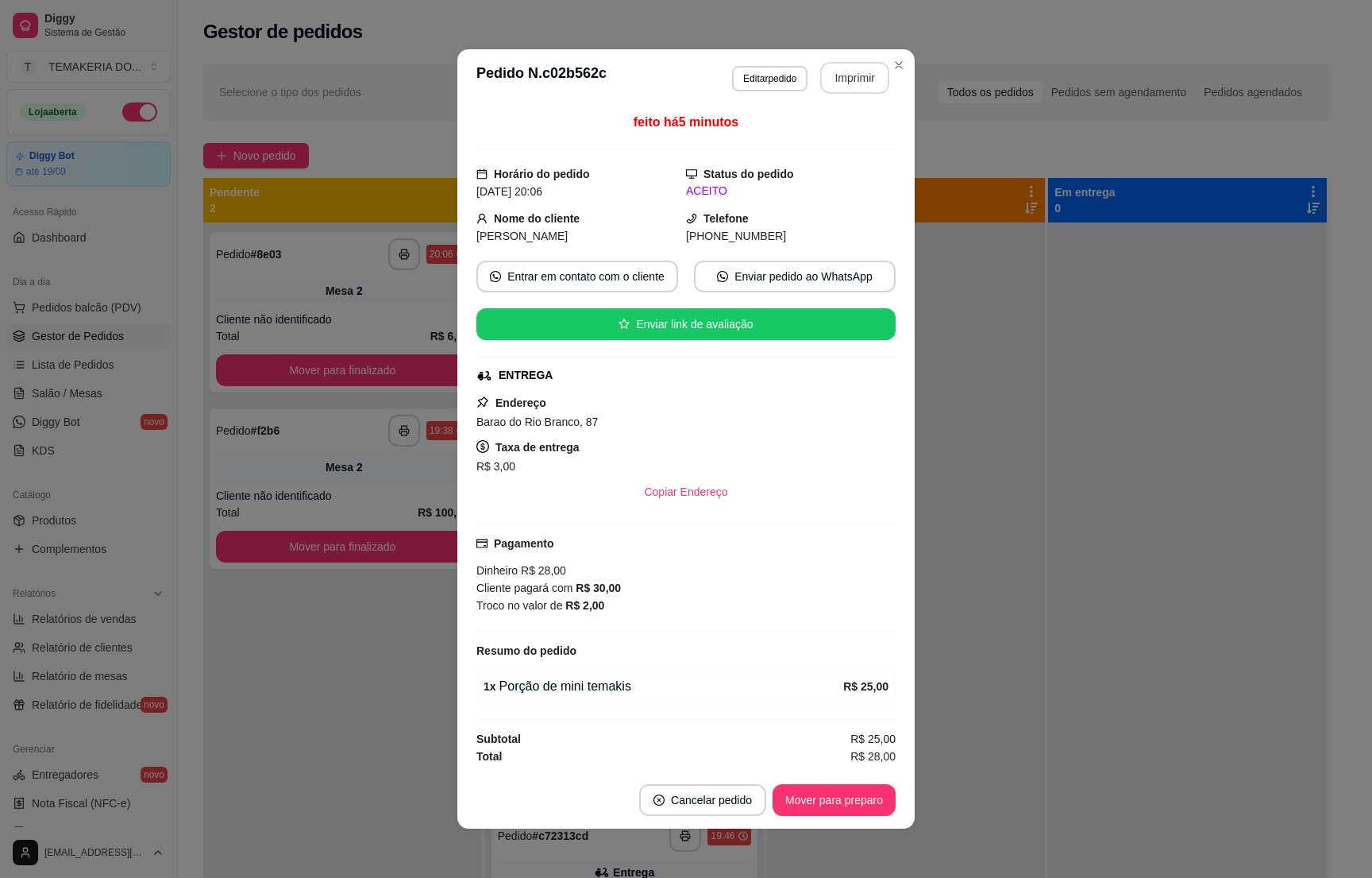
click at [365, 494] on div "Cliente não identificado" at bounding box center [343, 495] width 253 height 16
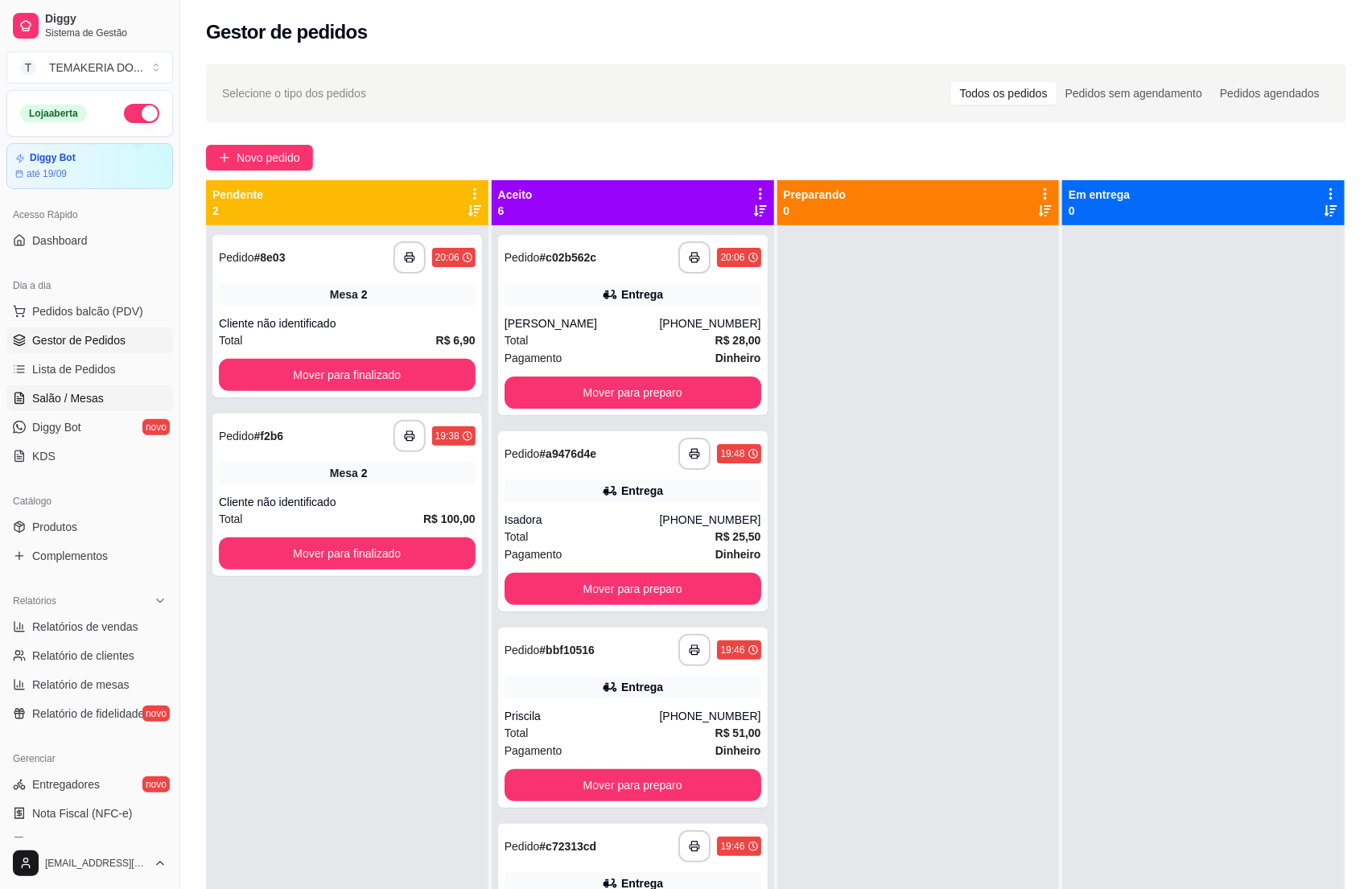
click at [39, 404] on span "Salão / Mesas" at bounding box center [68, 398] width 72 height 16
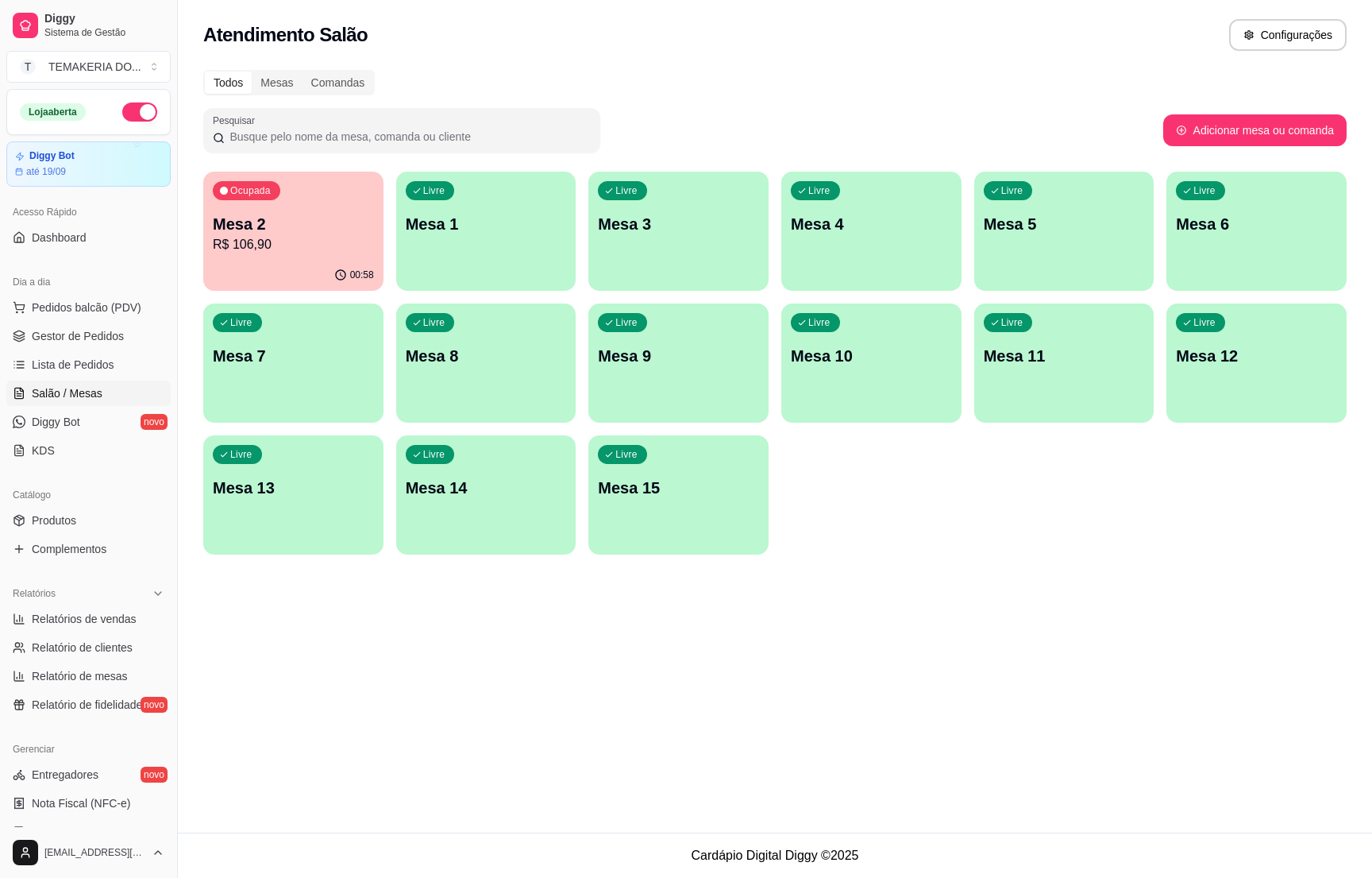
click at [806, 218] on p "Mesa 4" at bounding box center [871, 224] width 161 height 22
click at [901, 219] on p "Mesa 4" at bounding box center [871, 224] width 156 height 21
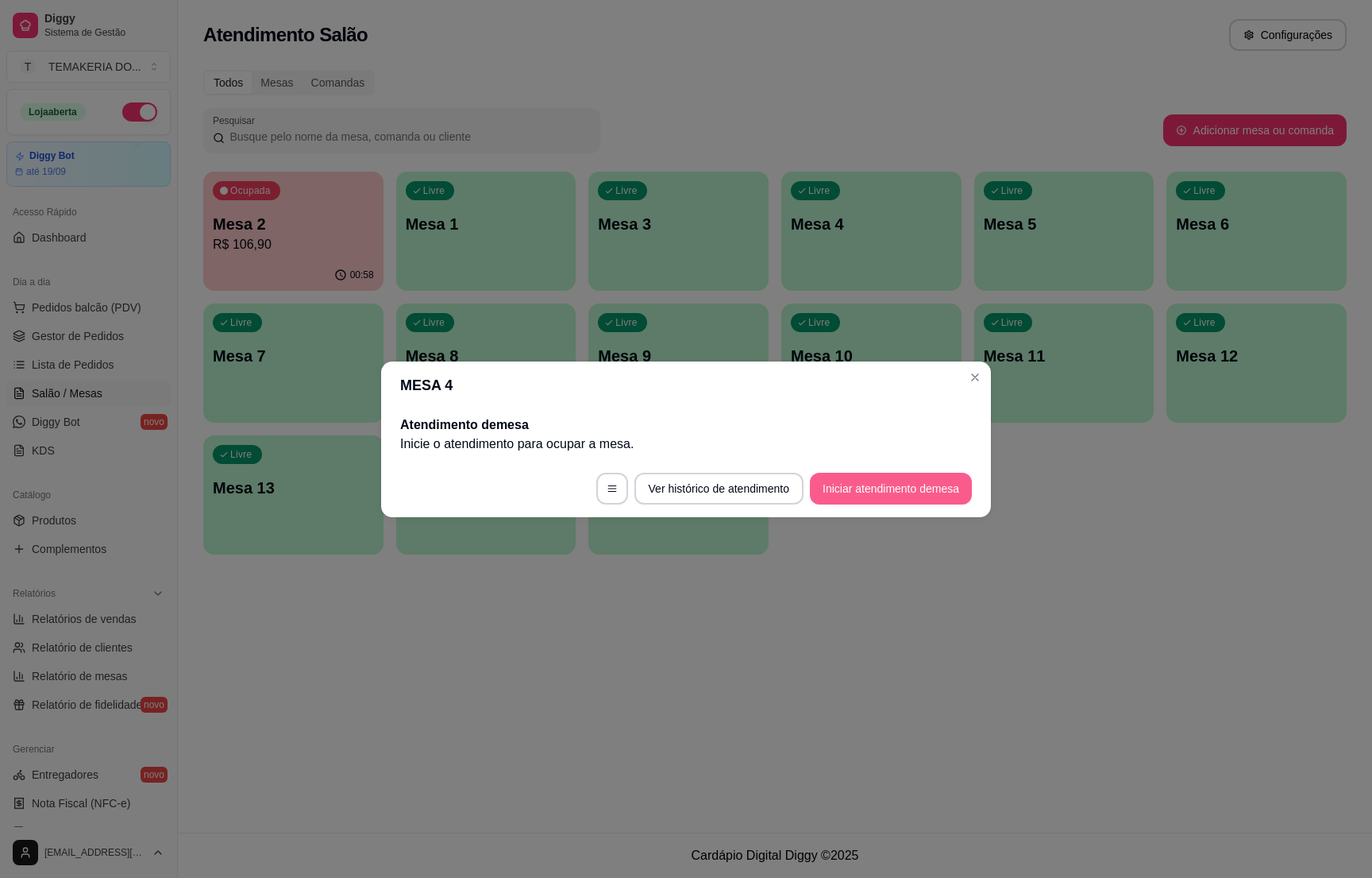
click at [855, 500] on button "Iniciar atendimento de mesa" at bounding box center [891, 488] width 162 height 32
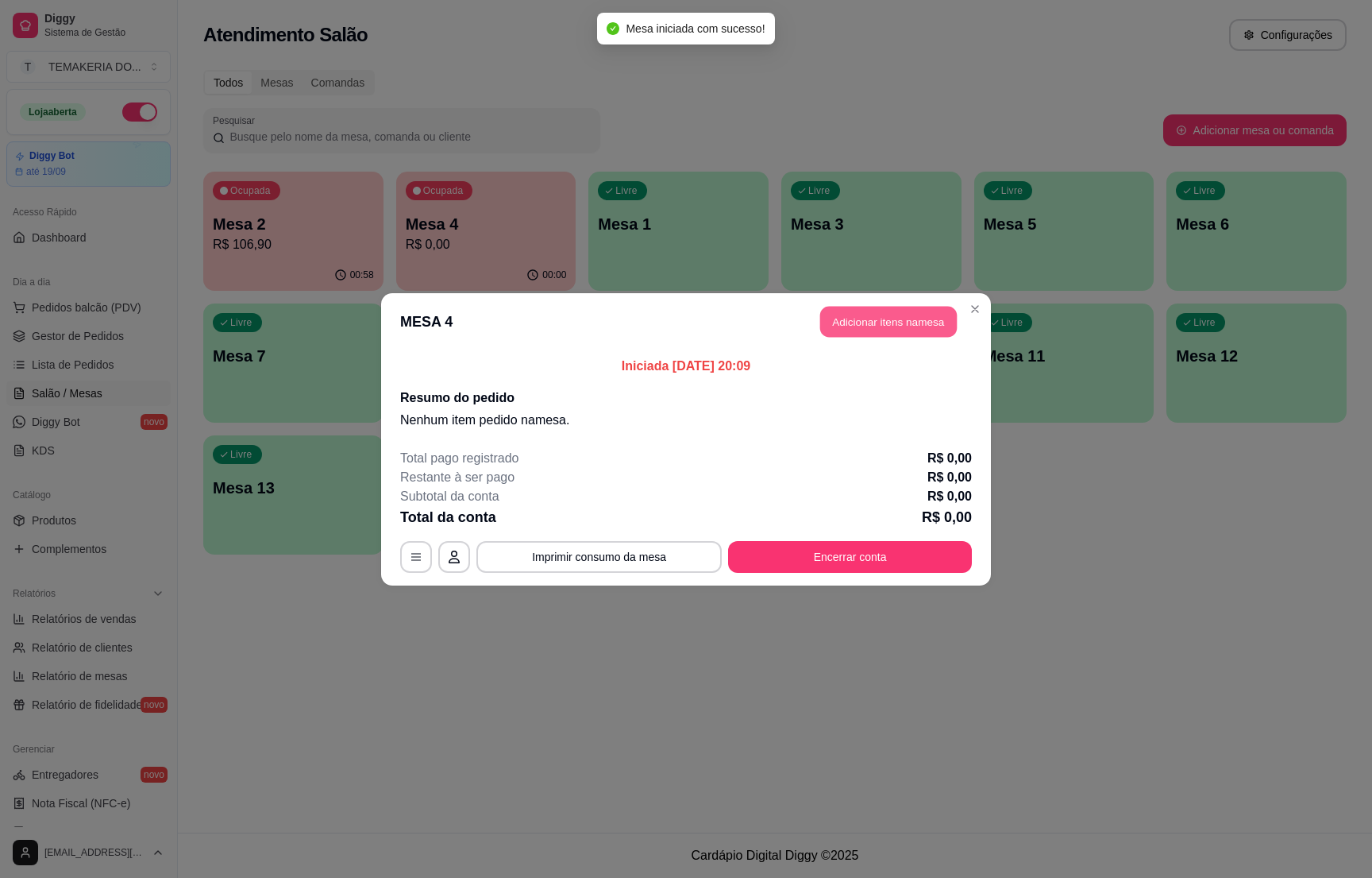
click at [852, 322] on button "Adicionar itens na mesa" at bounding box center [889, 321] width 137 height 31
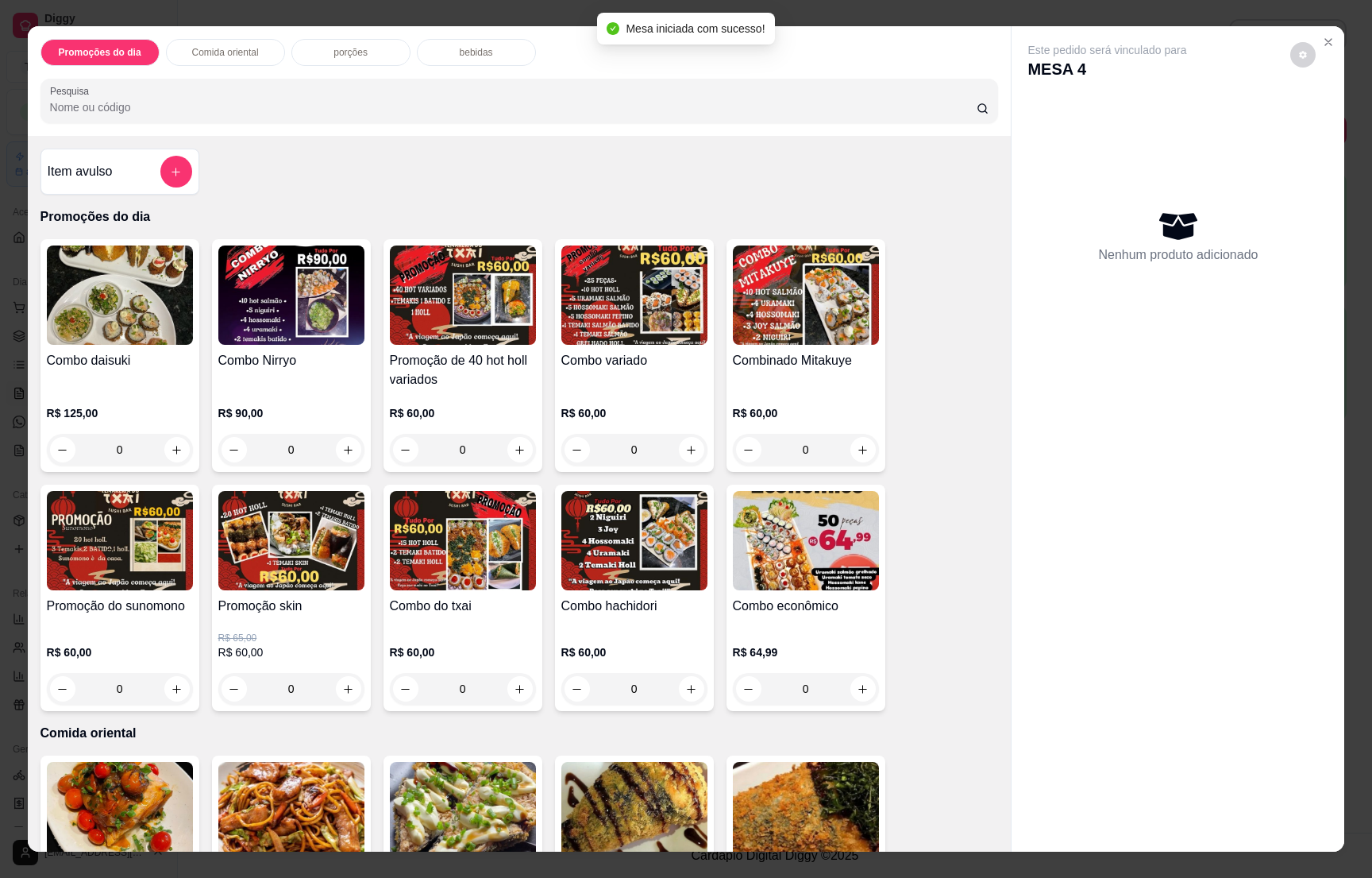
click at [161, 172] on div at bounding box center [177, 172] width 32 height 32
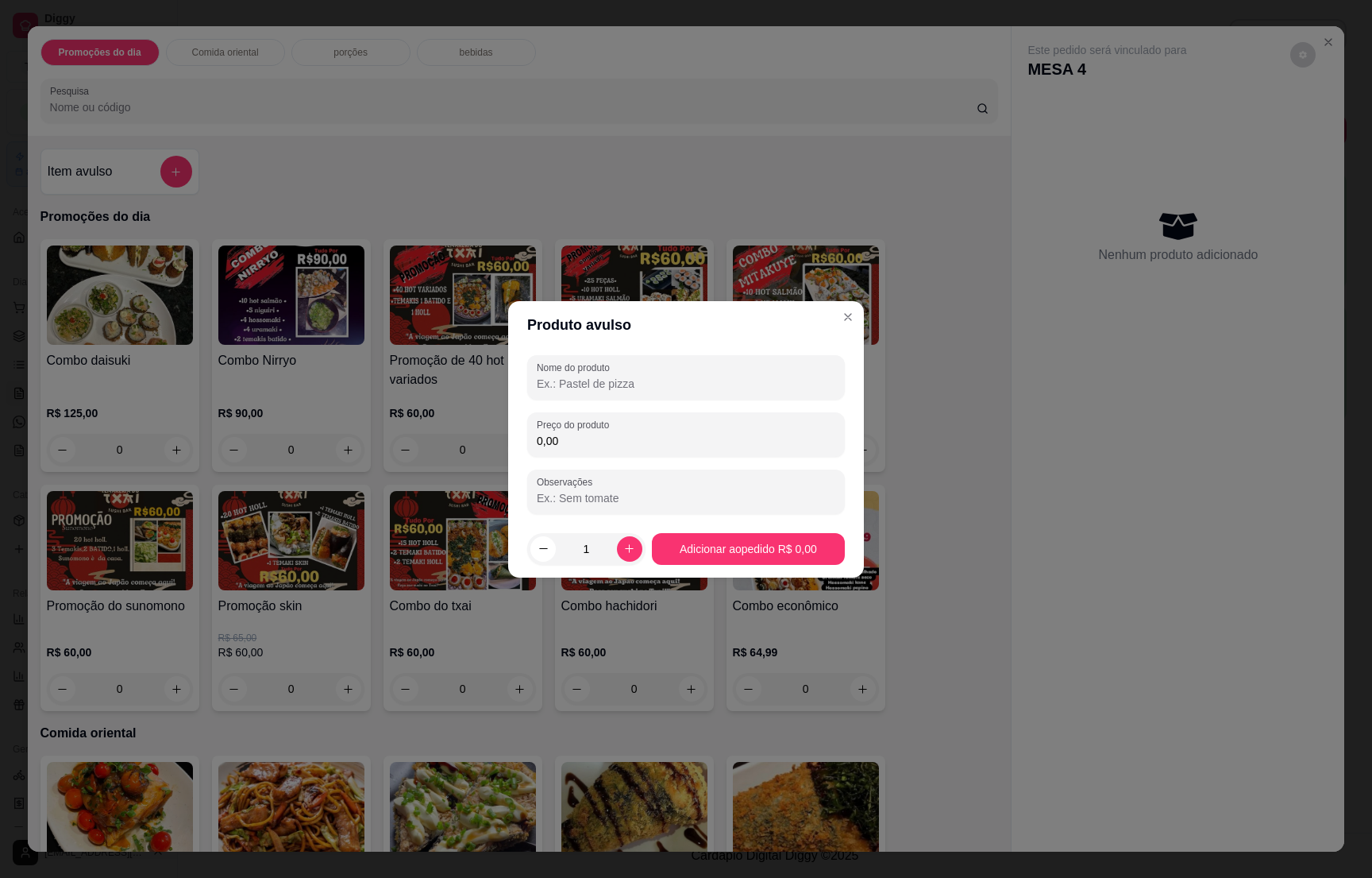
click at [617, 390] on input "Nome do produto" at bounding box center [686, 384] width 298 height 16
type input "1 rodizio dupla"
click at [584, 431] on div "0,00" at bounding box center [686, 434] width 298 height 32
type input "190,00"
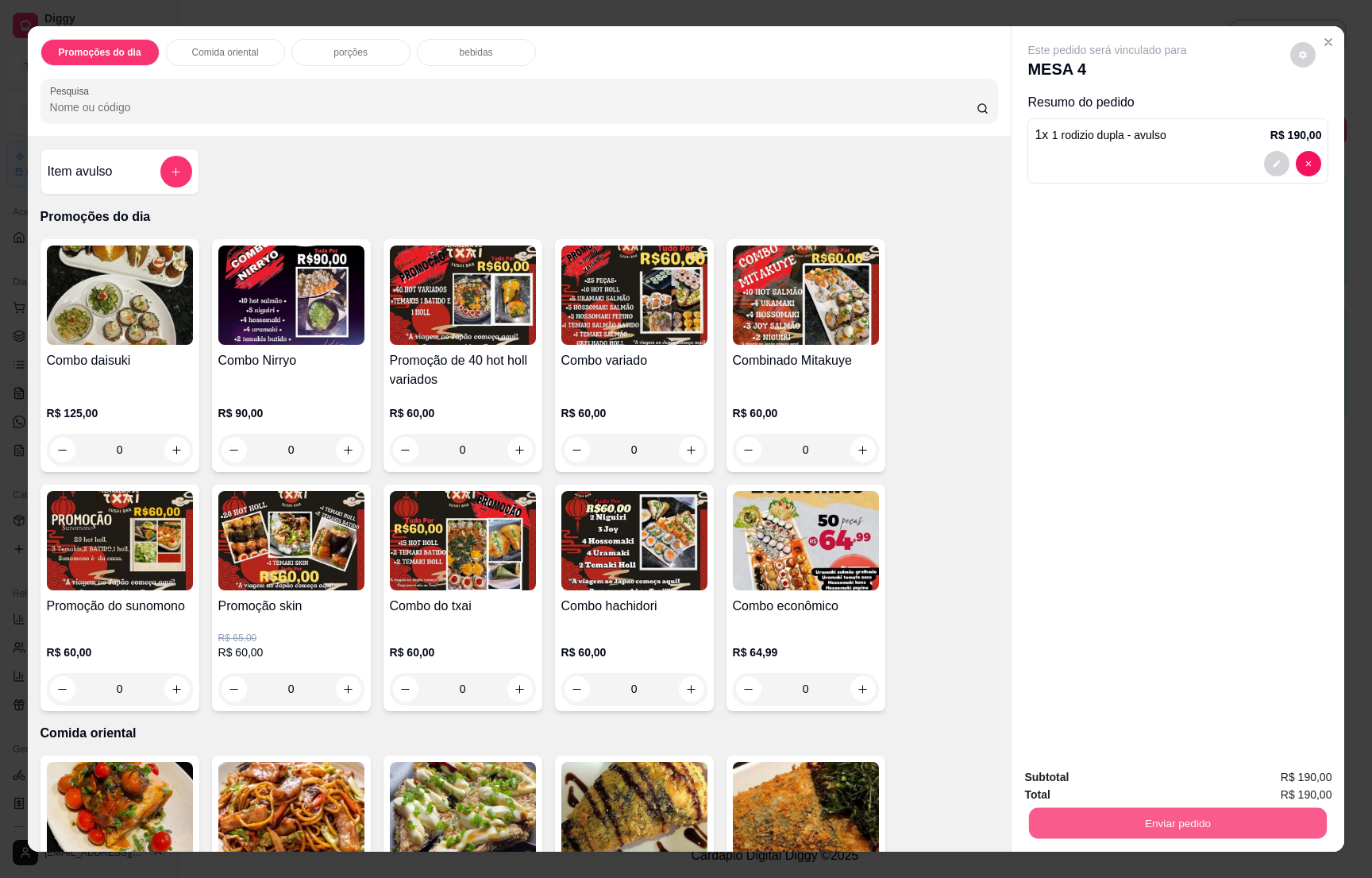
click at [1180, 820] on button "Enviar pedido" at bounding box center [1178, 822] width 298 height 31
click at [1153, 779] on button "Não registrar e enviar pedido" at bounding box center [1123, 783] width 161 height 30
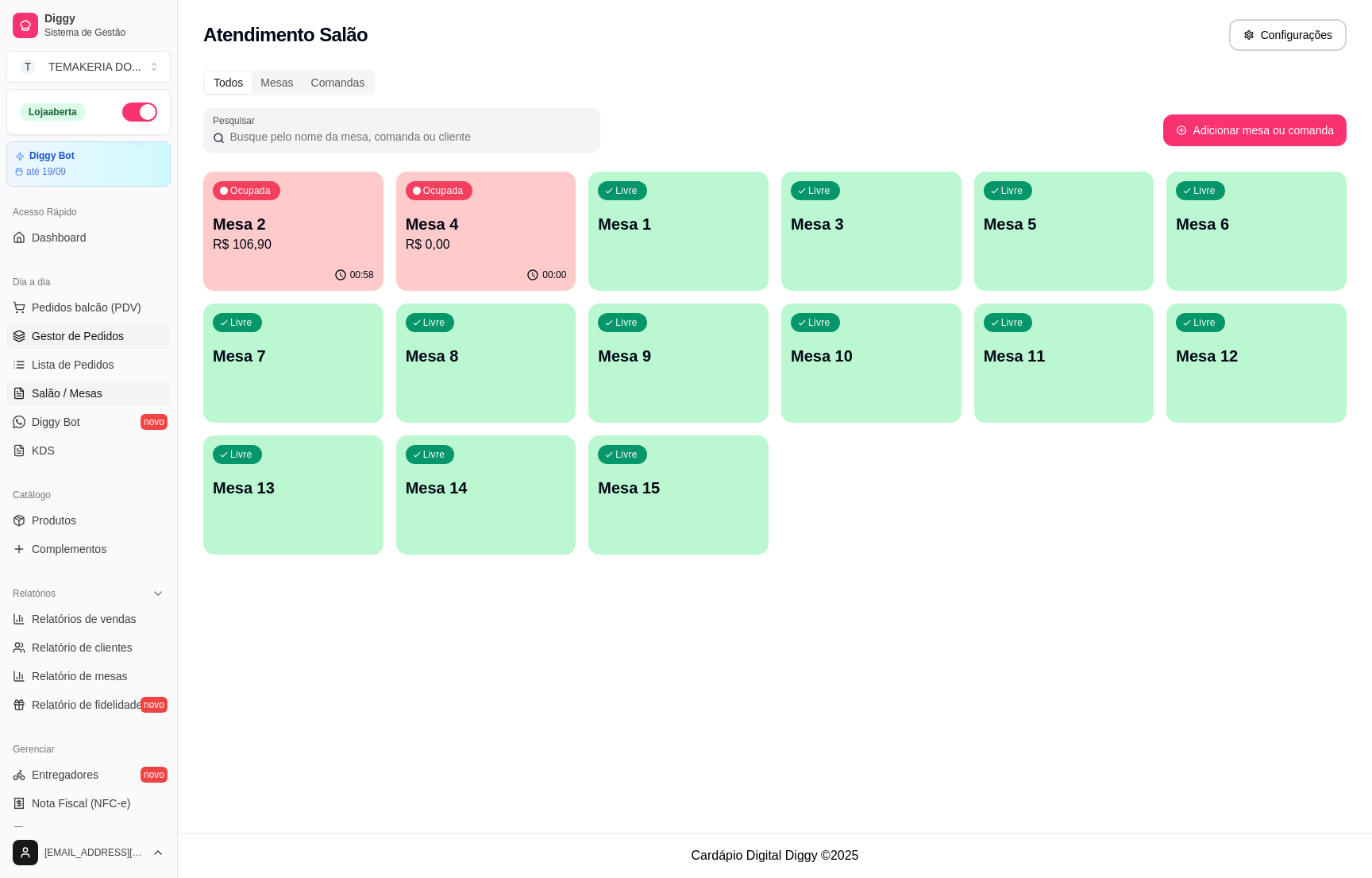
click at [81, 339] on span "Gestor de Pedidos" at bounding box center [78, 335] width 92 height 16
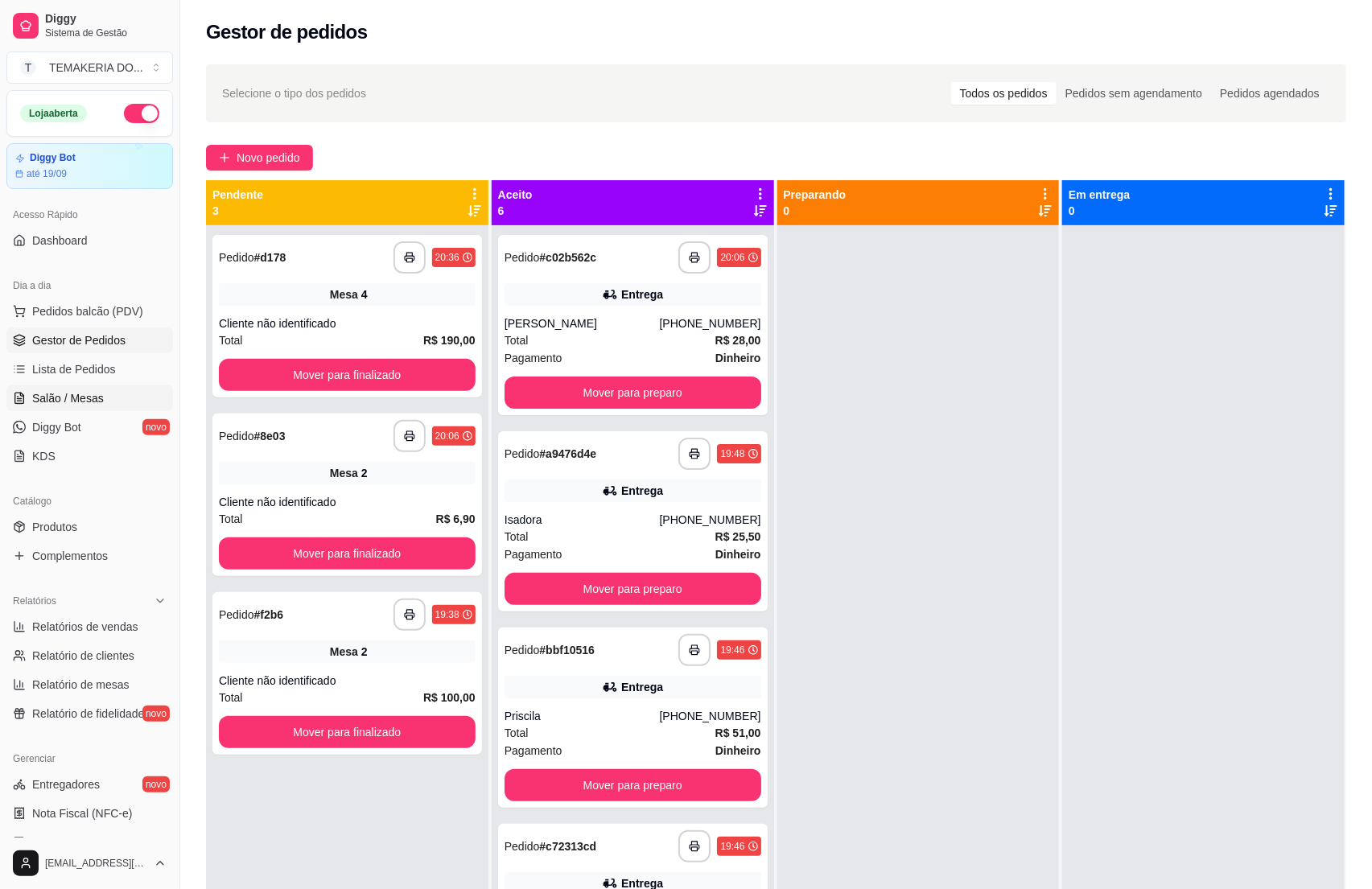
click at [61, 394] on span "Salão / Mesas" at bounding box center [68, 398] width 72 height 16
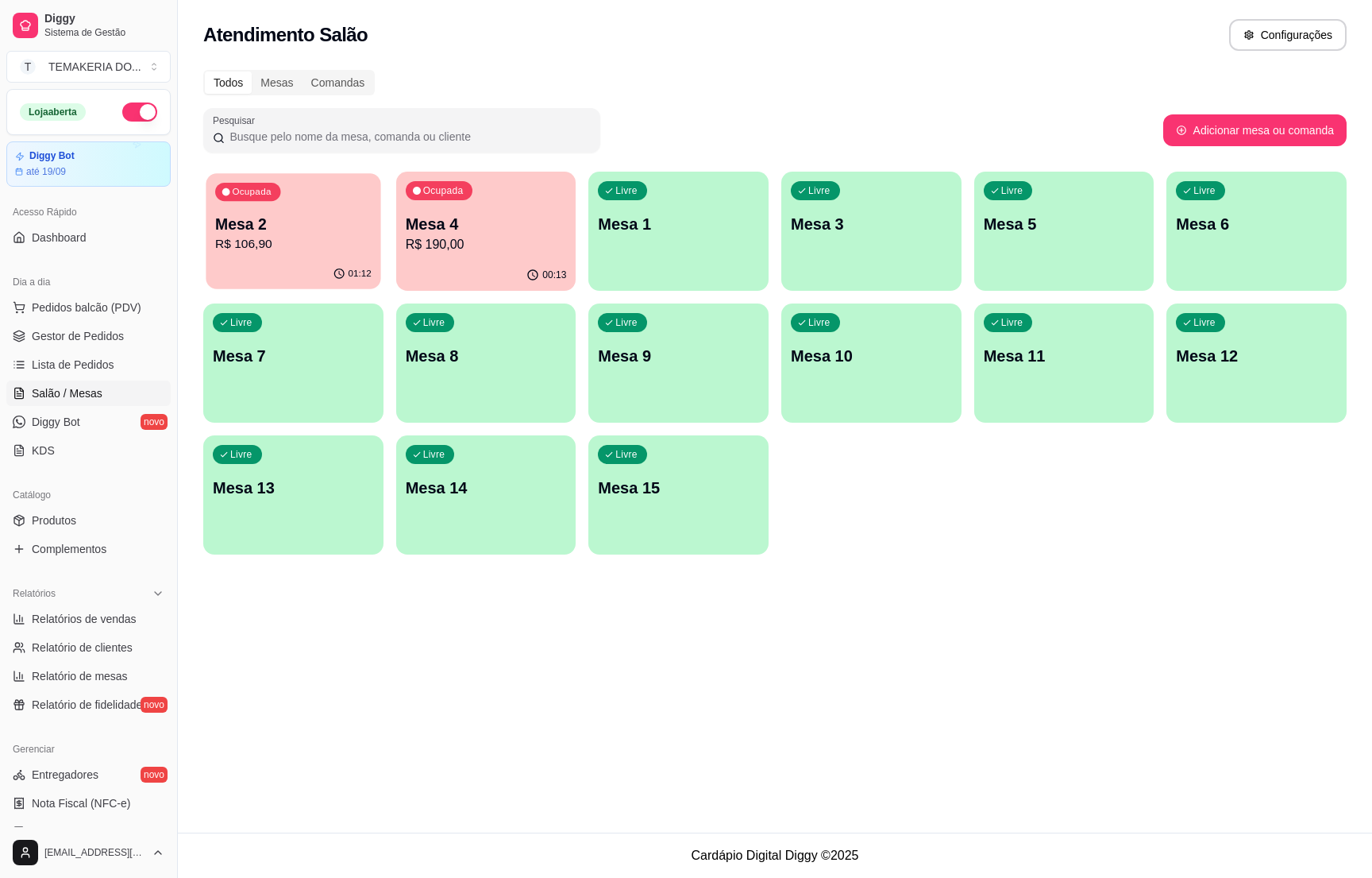
click at [353, 256] on div "Ocupada Mesa 2 R$ 106,90" at bounding box center [292, 216] width 175 height 86
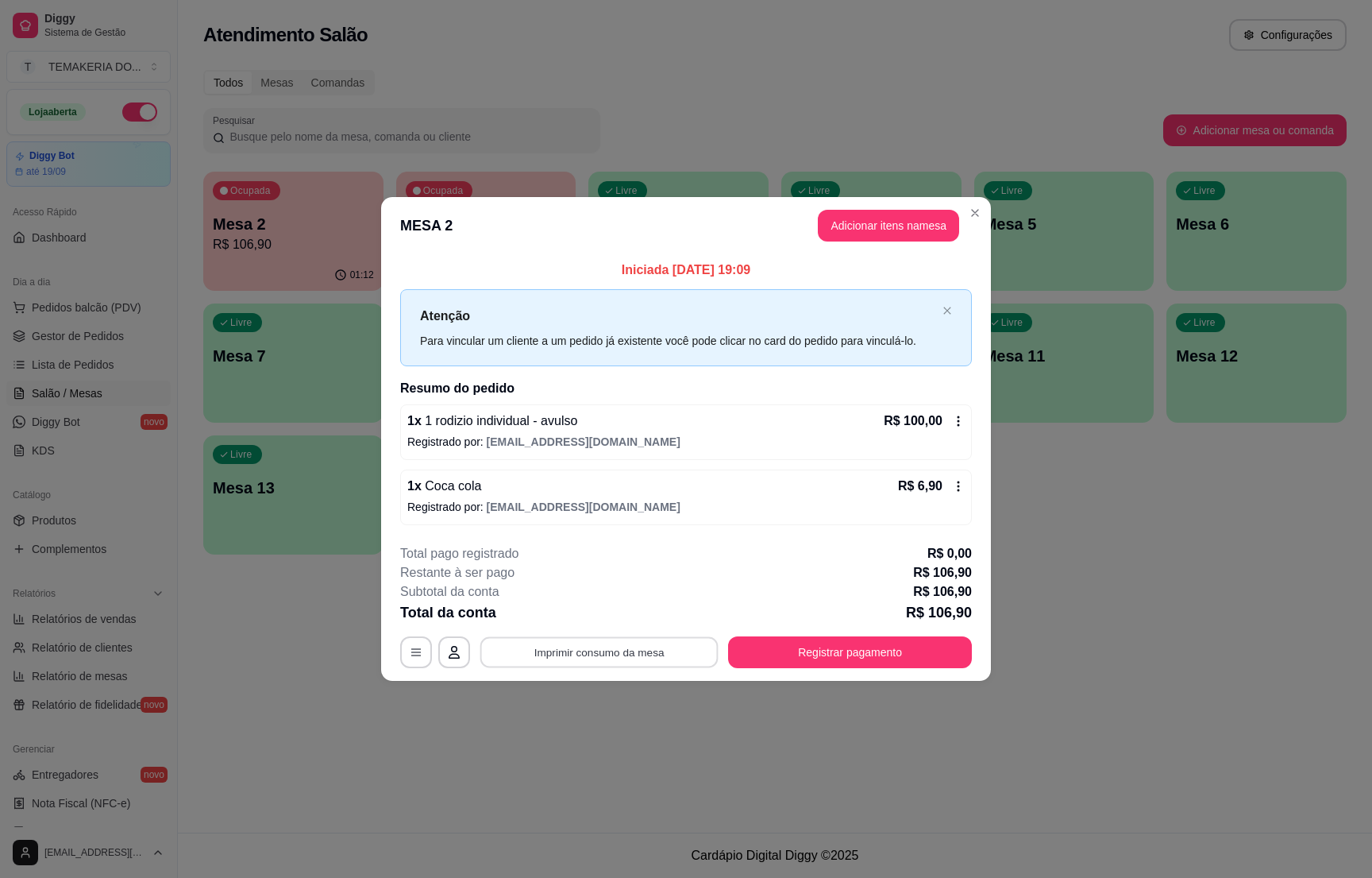
click at [599, 643] on button "Imprimir consumo da mesa" at bounding box center [600, 652] width 238 height 31
click at [1085, 723] on div "**********" at bounding box center [686, 439] width 1372 height 878
click at [874, 648] on button "Registrar pagamento" at bounding box center [850, 652] width 244 height 32
click at [873, 636] on div "**********" at bounding box center [686, 606] width 572 height 124
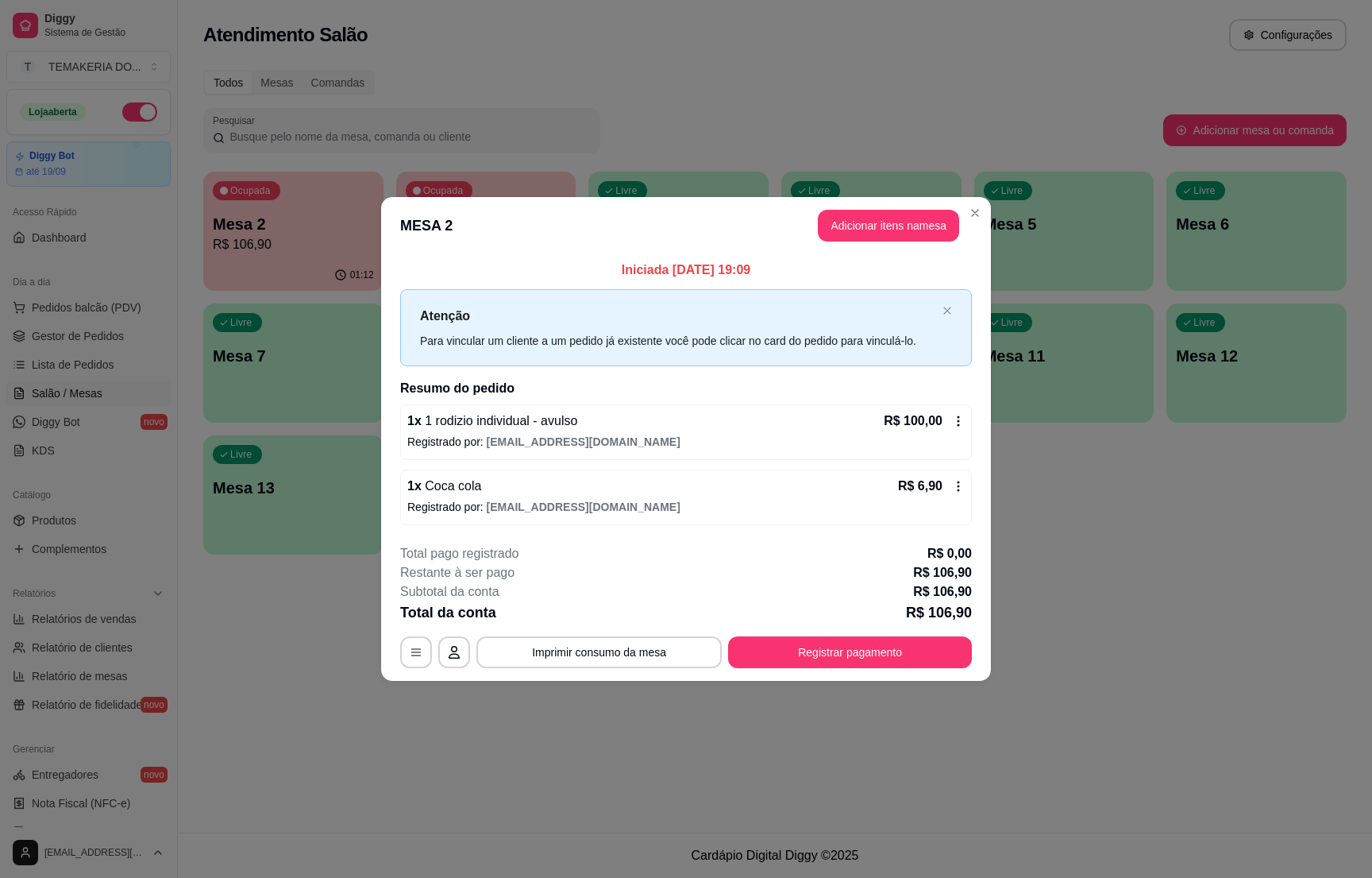
click at [873, 636] on div "**********" at bounding box center [686, 606] width 572 height 124
click at [873, 644] on button "Registrar pagamento" at bounding box center [850, 652] width 244 height 32
click at [896, 673] on footer "**********" at bounding box center [686, 606] width 610 height 150
click at [896, 663] on button "Registrar pagamento" at bounding box center [850, 652] width 244 height 32
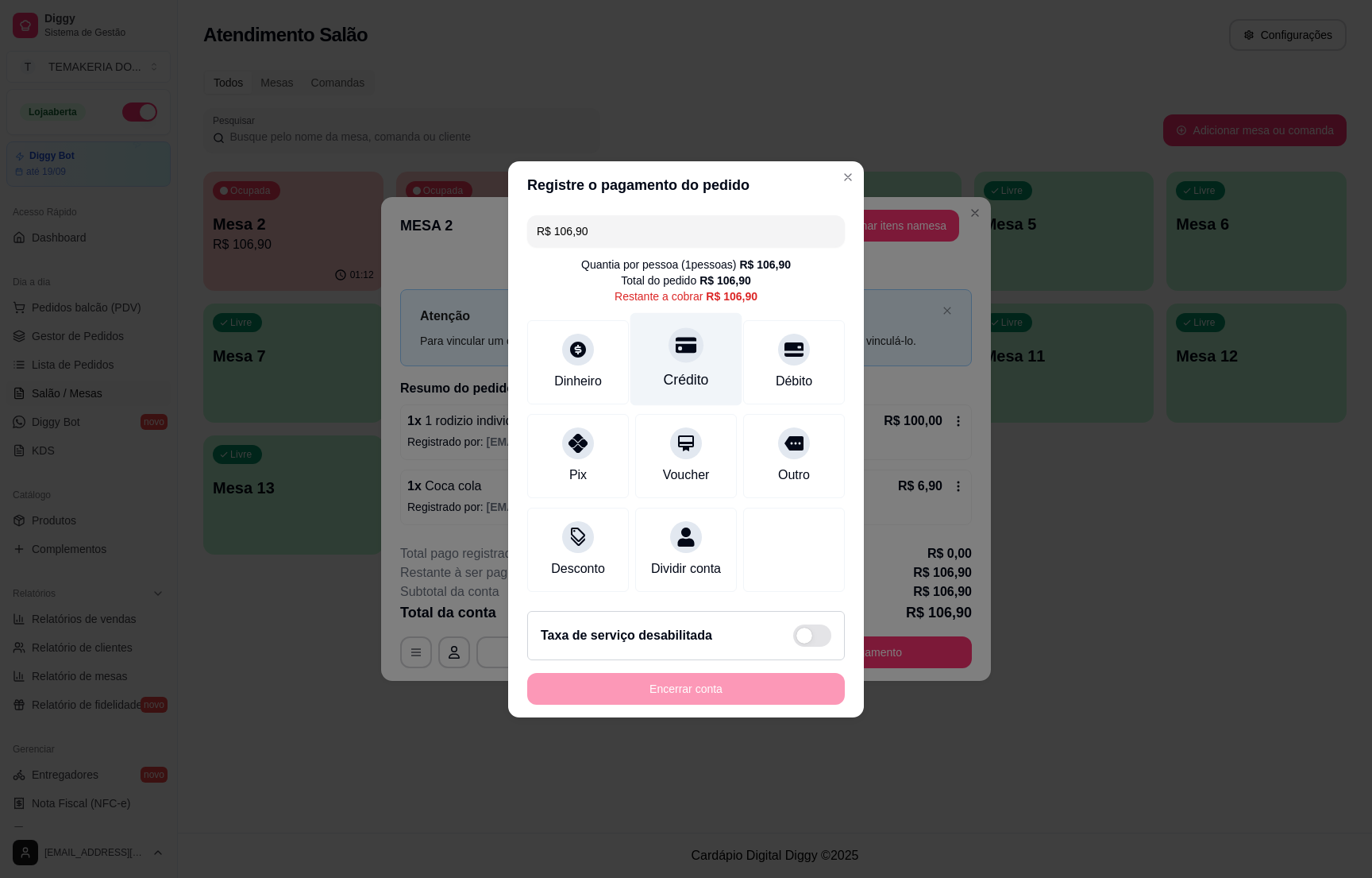
click at [670, 349] on div at bounding box center [686, 344] width 35 height 35
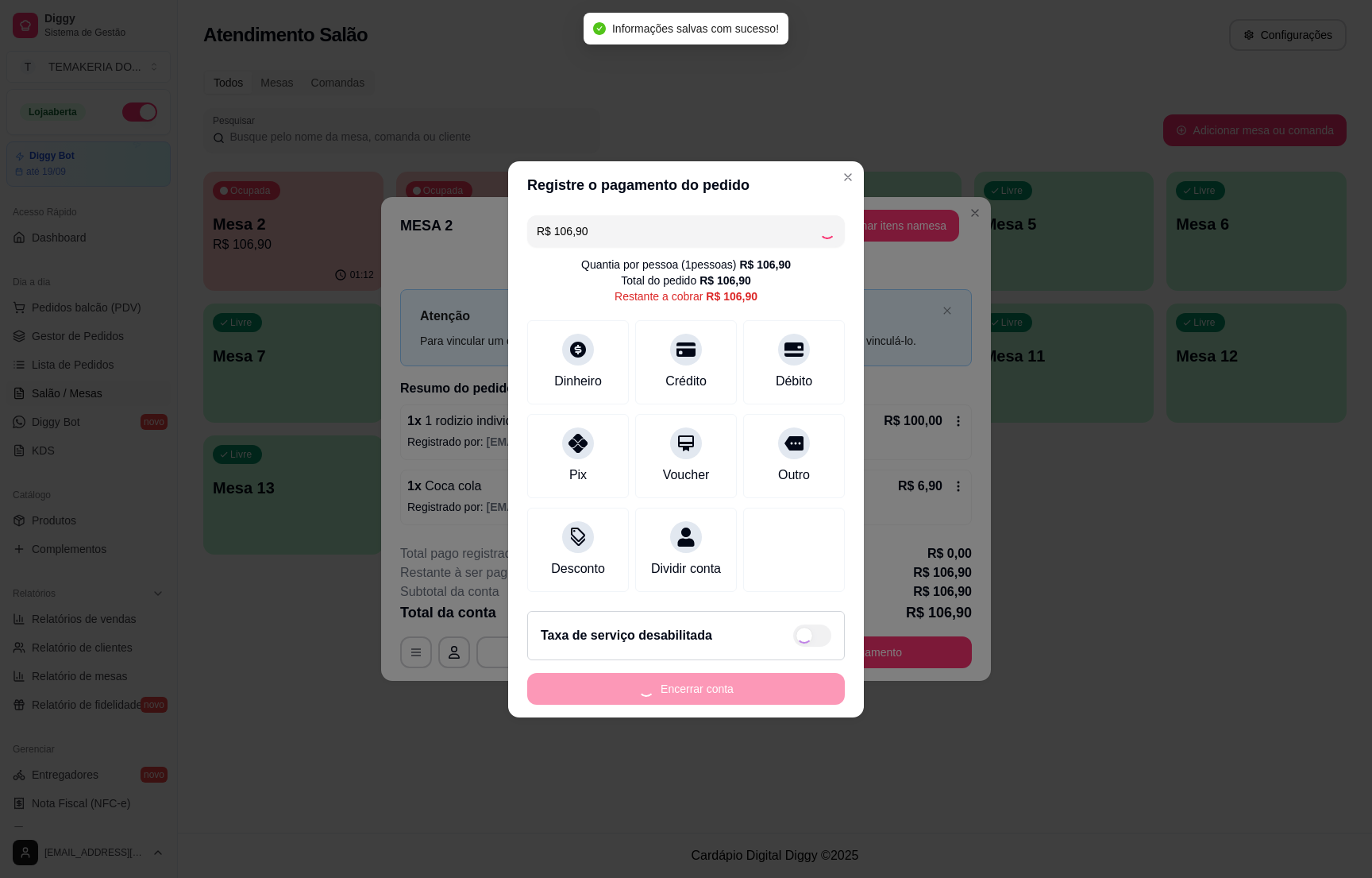
type input "R$ 0,00"
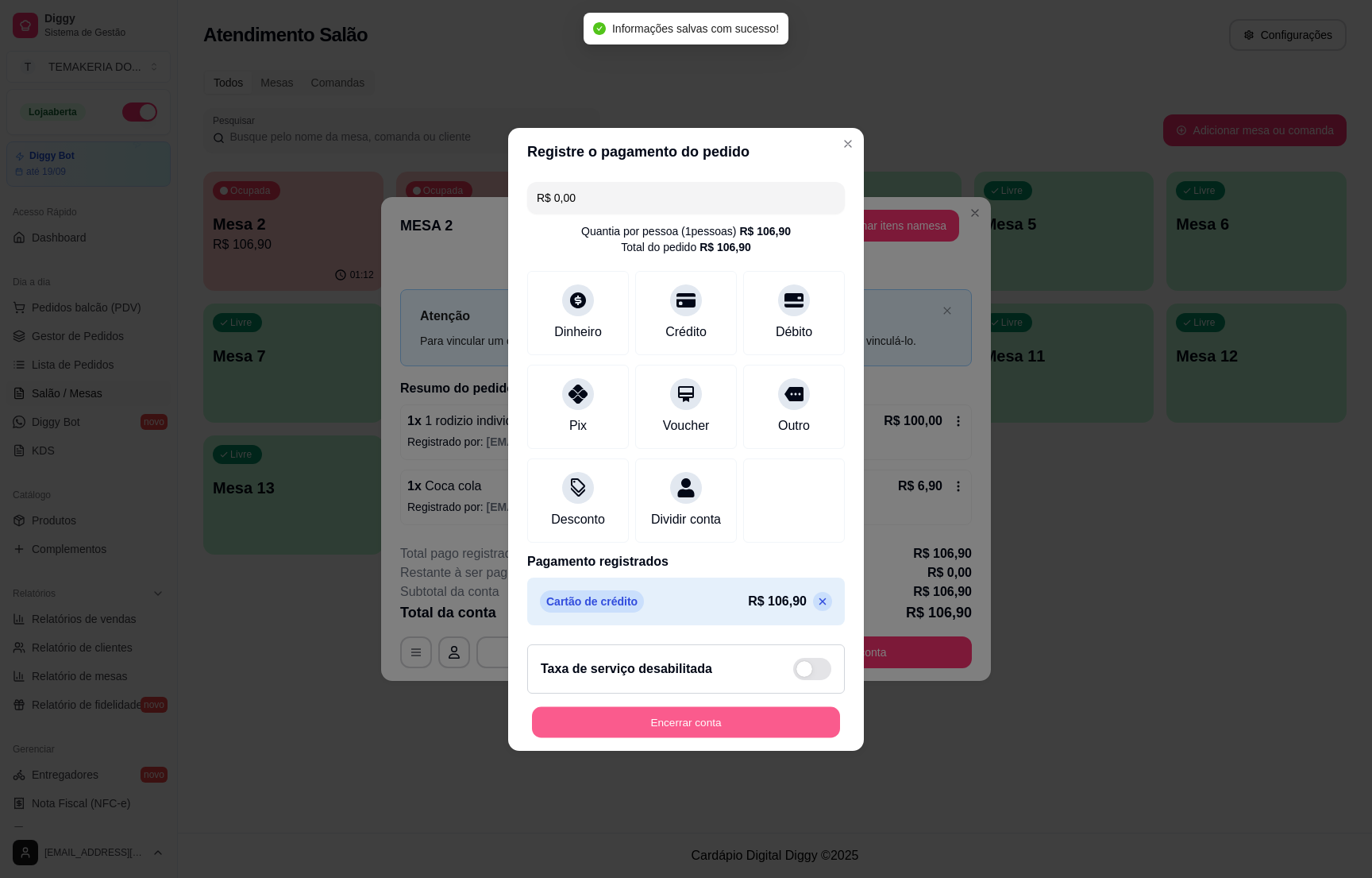
click at [656, 729] on button "Encerrar conta" at bounding box center [686, 722] width 308 height 31
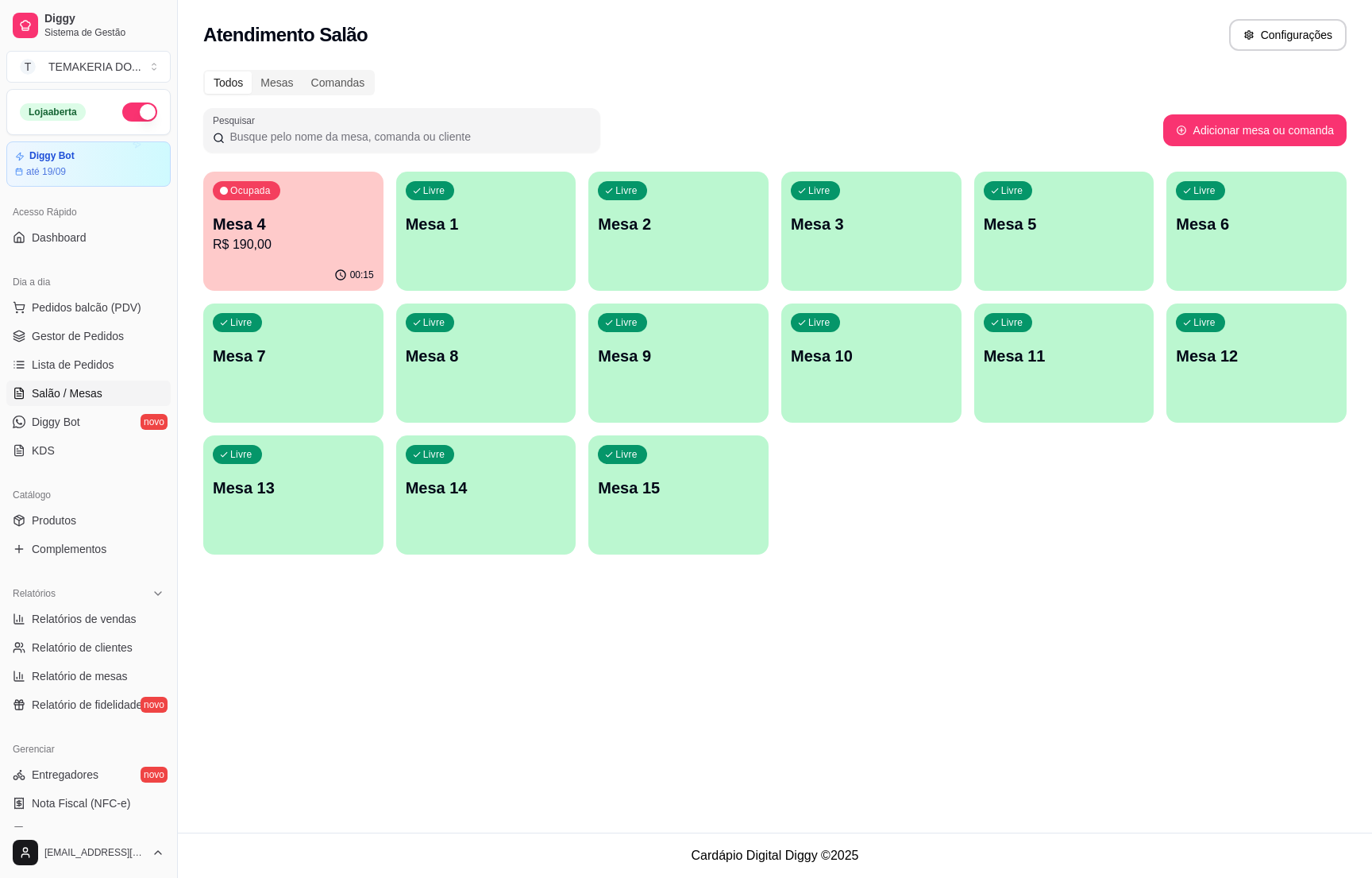
click at [270, 232] on p "Mesa 4" at bounding box center [293, 224] width 161 height 22
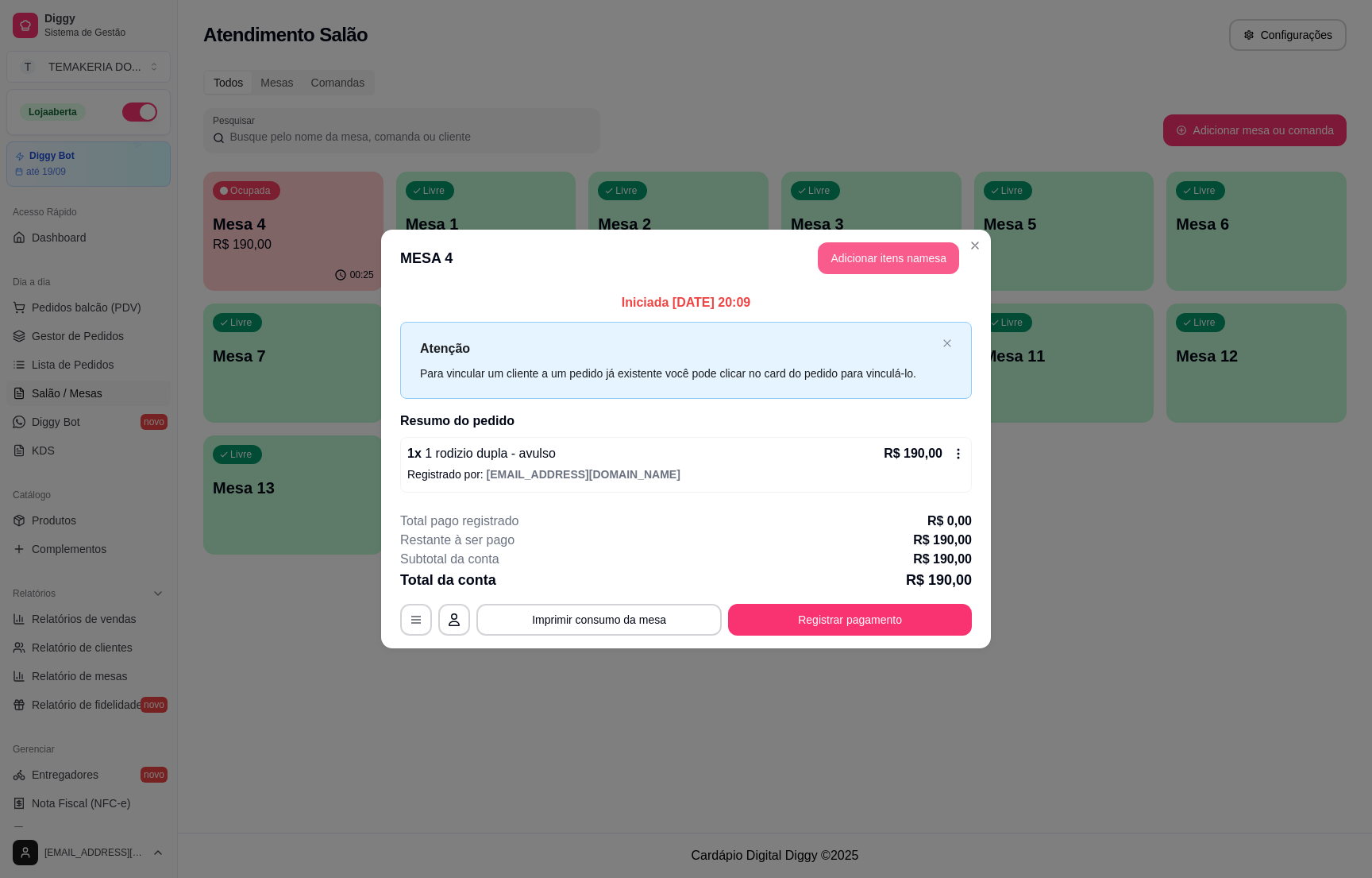
click at [863, 262] on button "Adicionar itens na mesa" at bounding box center [888, 259] width 141 height 32
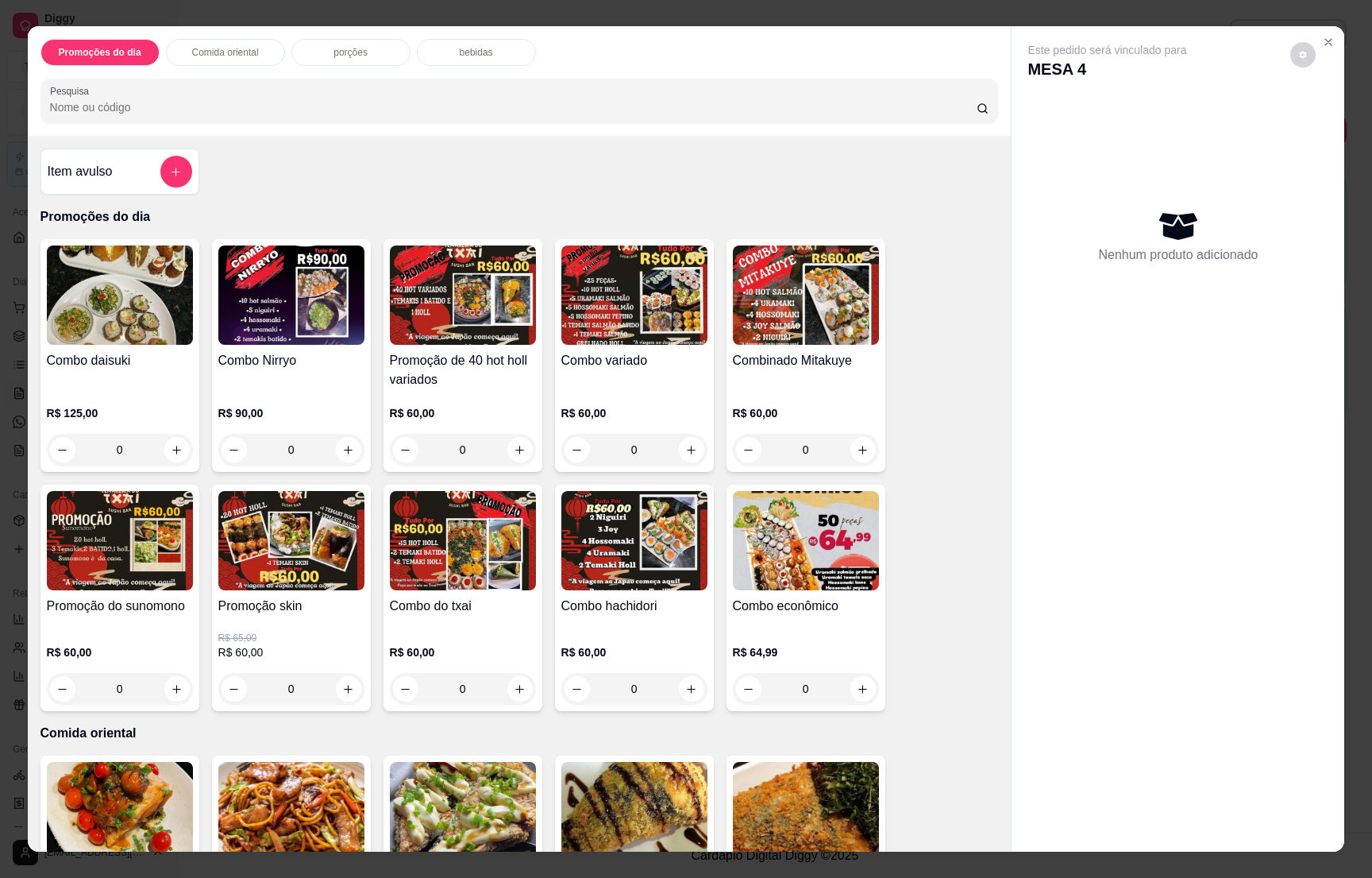
click at [170, 170] on icon "add-separate-item" at bounding box center [176, 172] width 12 height 12
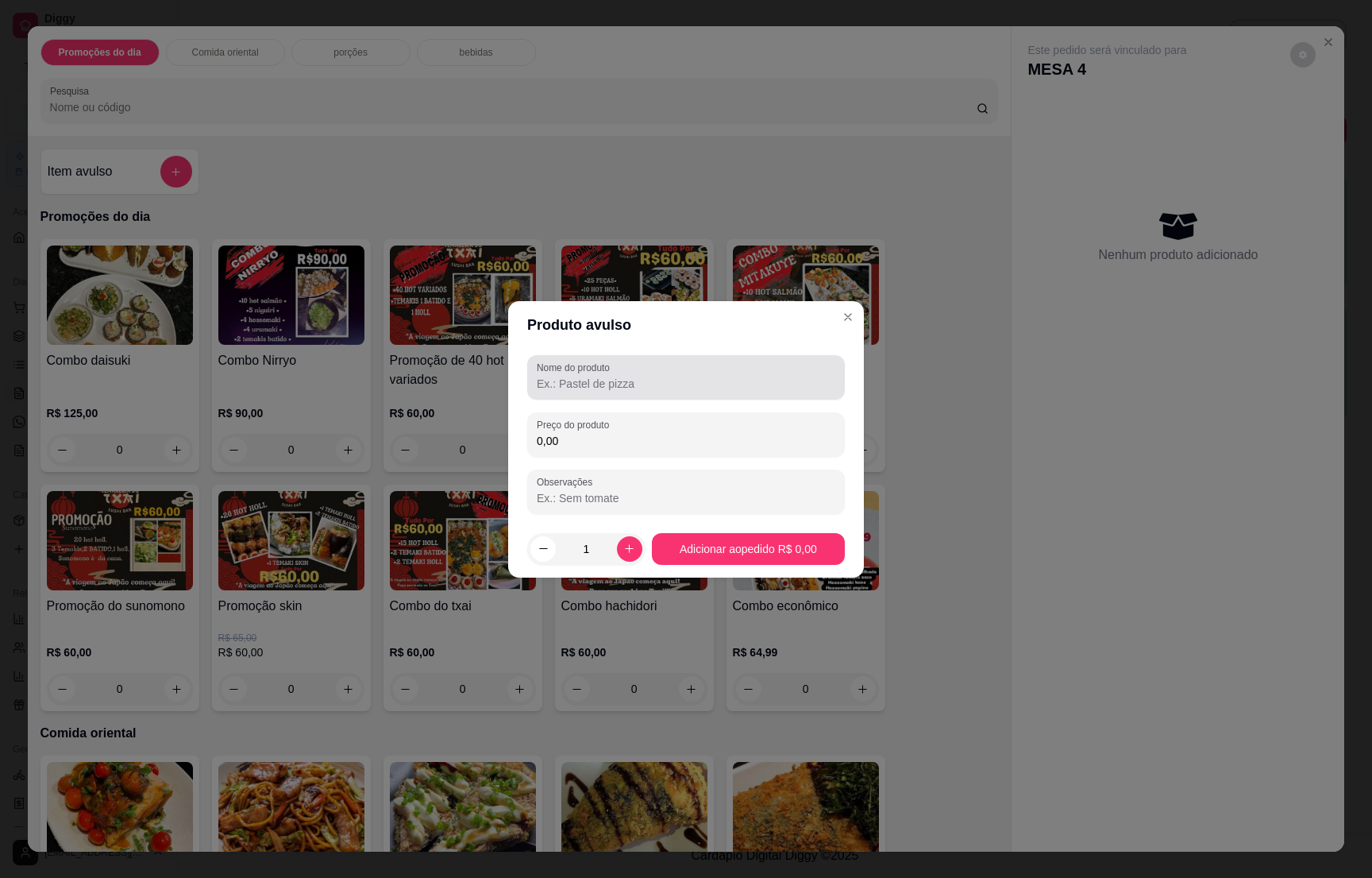
click at [558, 377] on input "Nome do produto" at bounding box center [686, 384] width 298 height 16
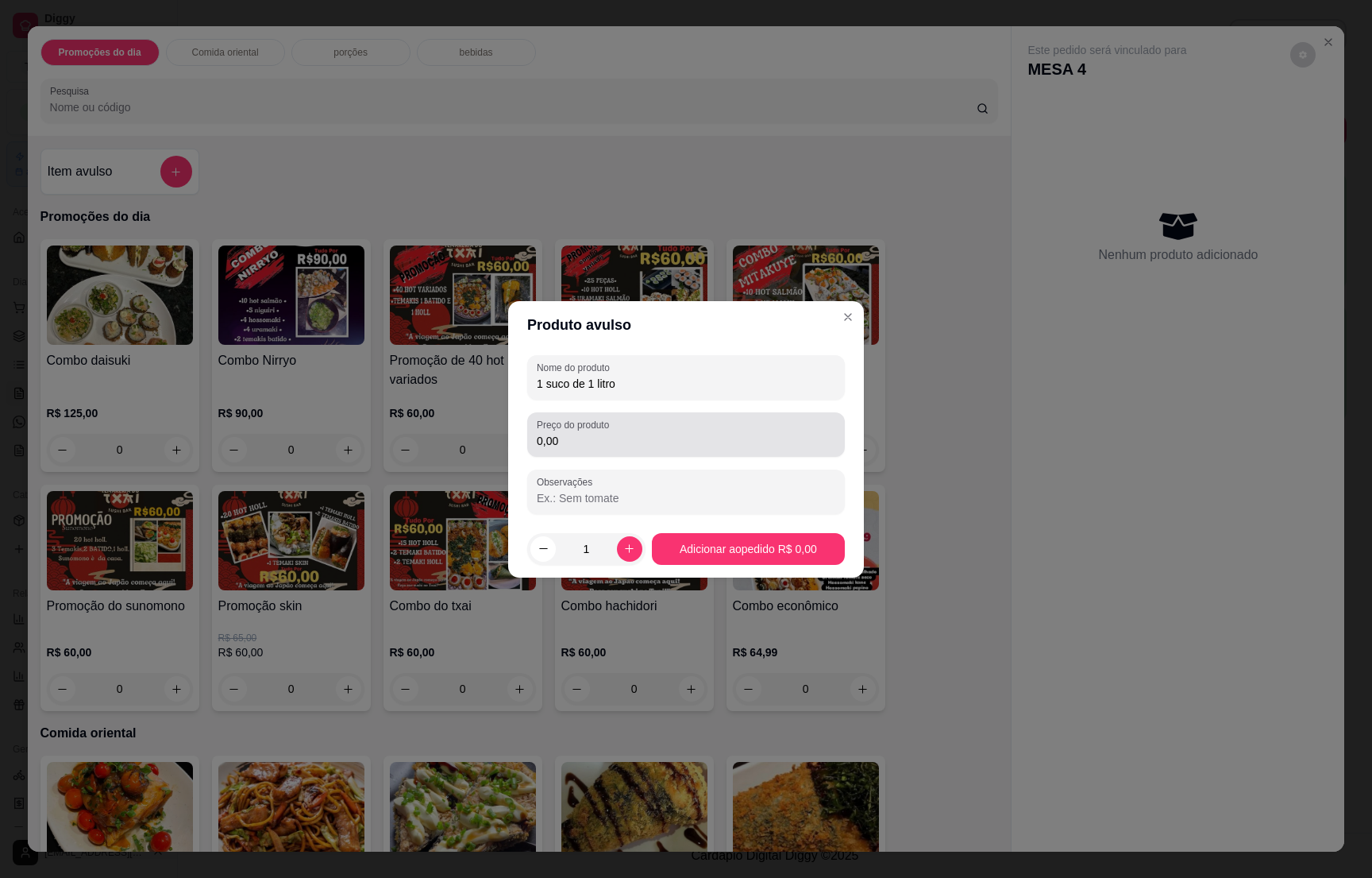
type input "1 suco de 1 litro"
click at [615, 448] on input "0,00" at bounding box center [686, 440] width 298 height 16
type input "16,00"
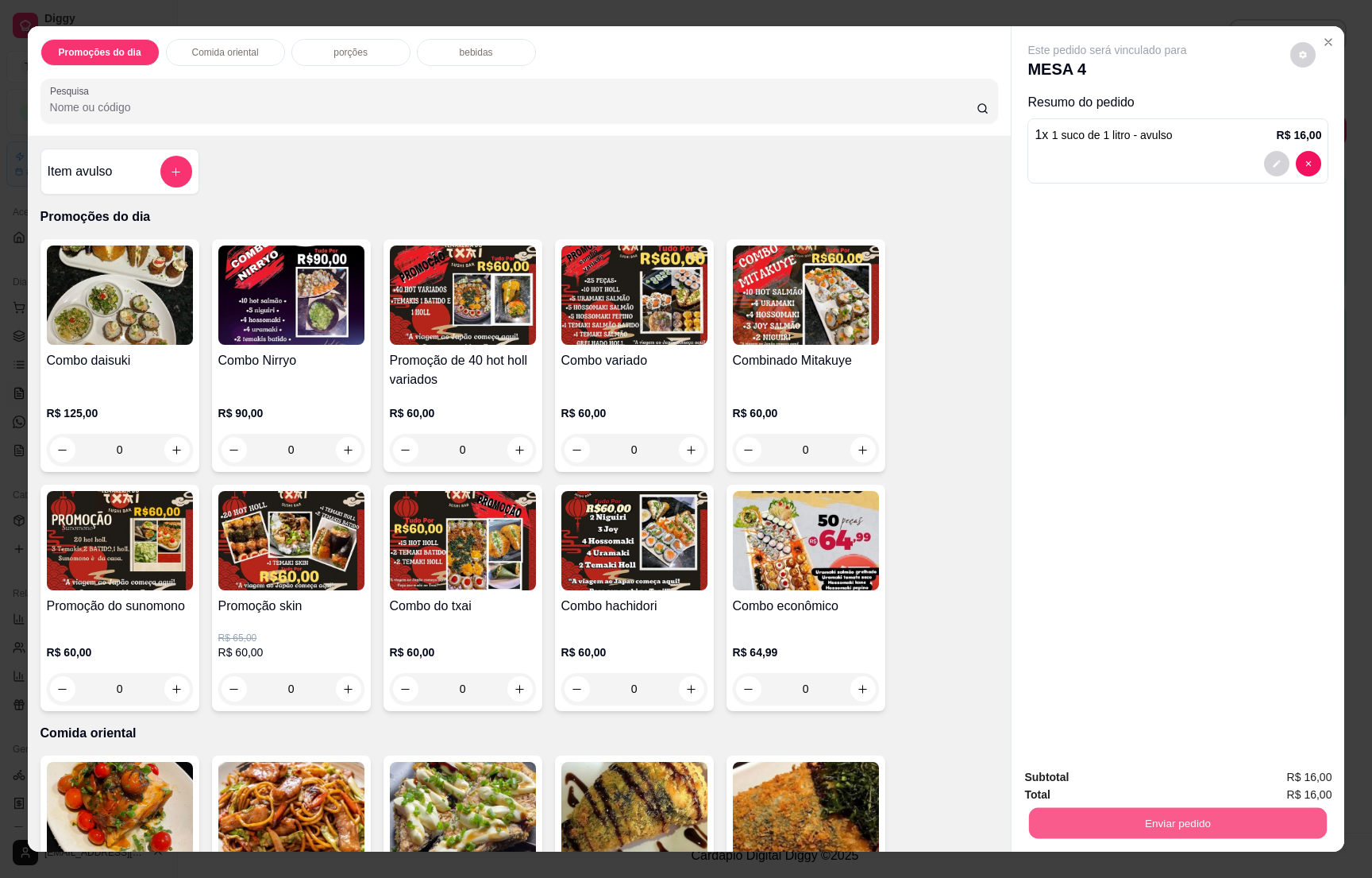
click at [1177, 814] on button "Enviar pedido" at bounding box center [1178, 822] width 298 height 31
click at [1124, 780] on button "Não registrar e enviar pedido" at bounding box center [1124, 784] width 166 height 30
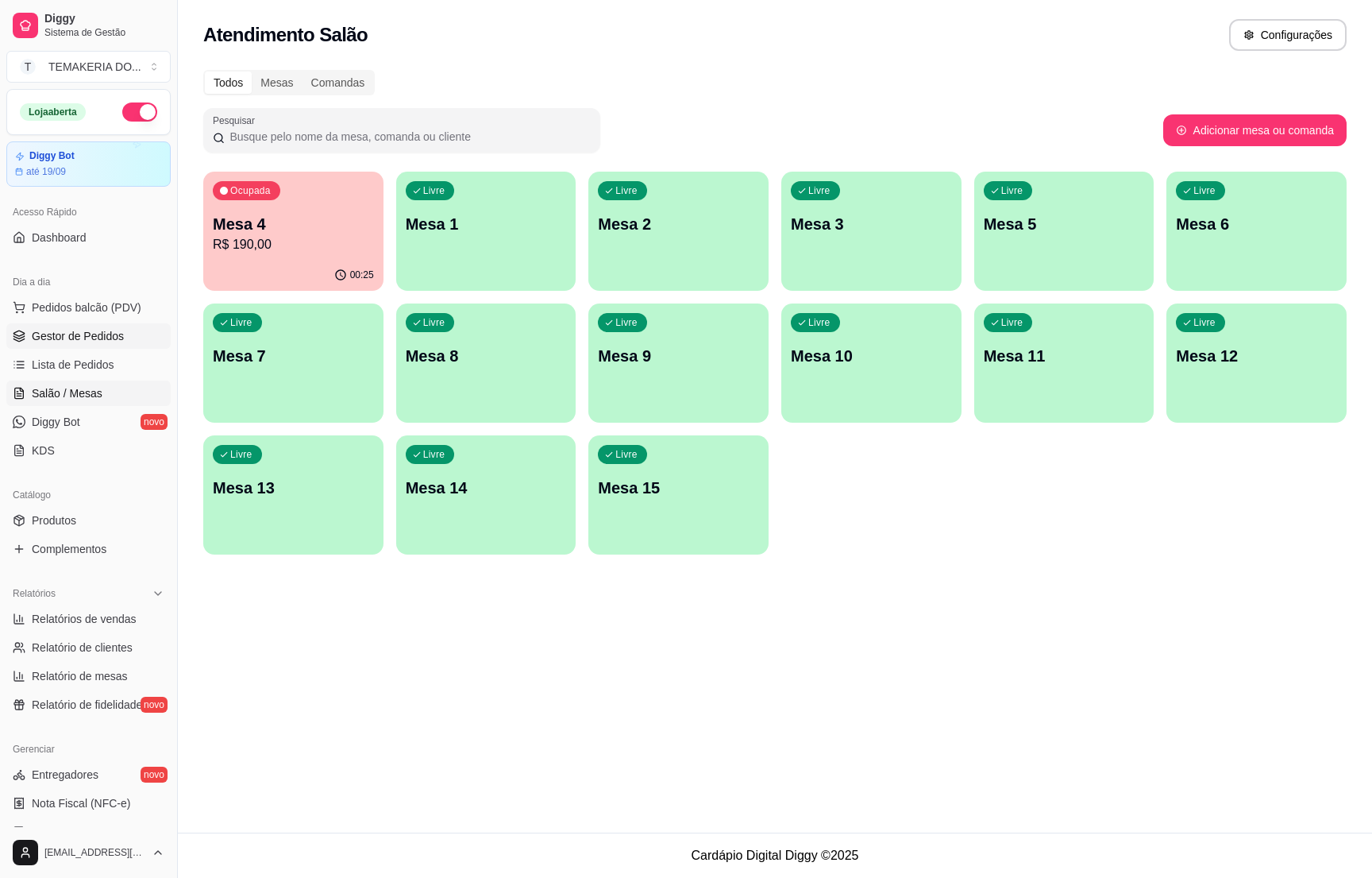
click at [65, 332] on span "Gestor de Pedidos" at bounding box center [78, 335] width 92 height 16
